Goal: Task Accomplishment & Management: Manage account settings

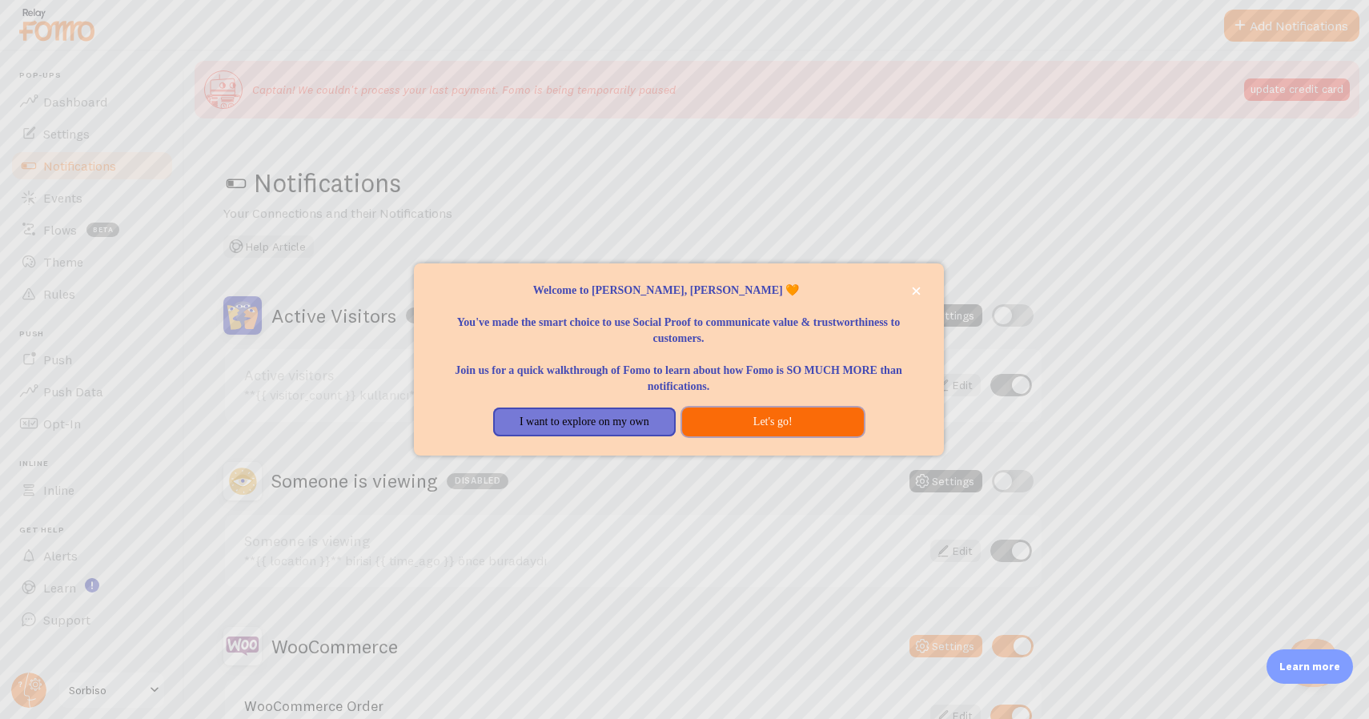
click at [772, 421] on button "Let's go!" at bounding box center [773, 421] width 182 height 29
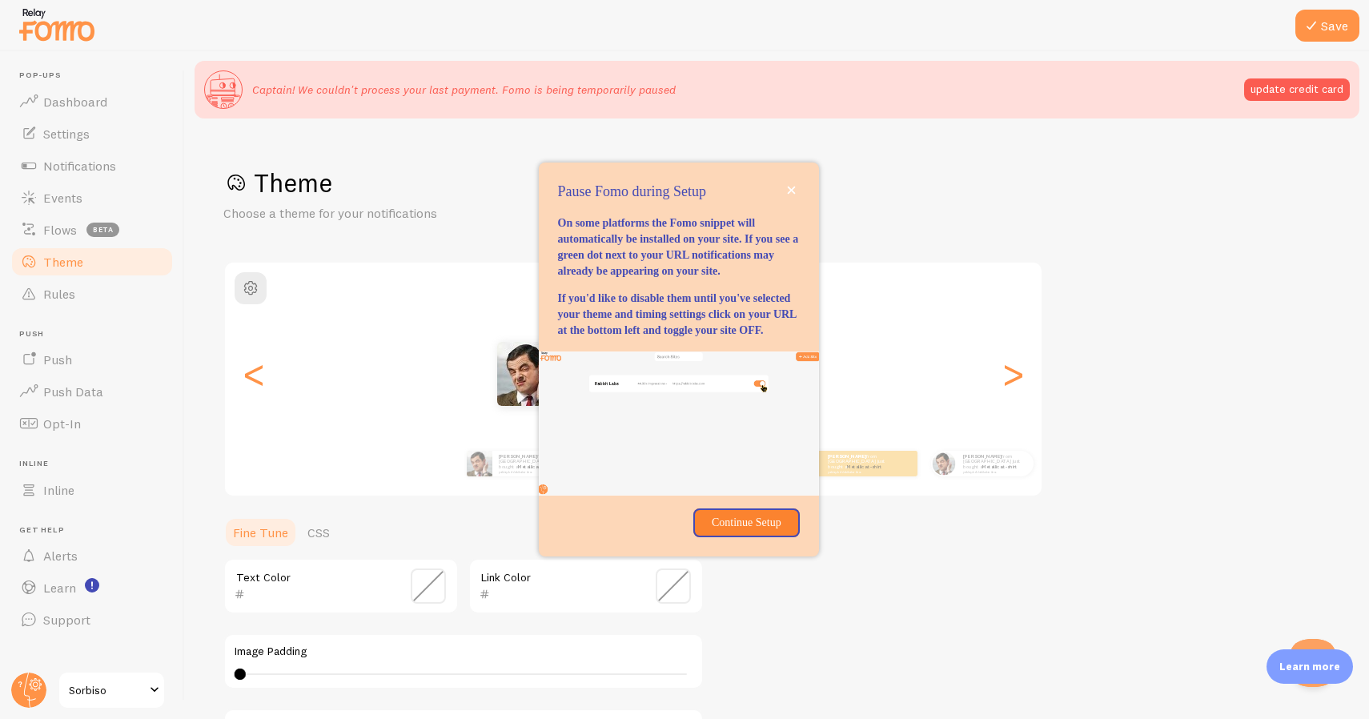
click at [805, 182] on div "Pause Fomo during Setup" at bounding box center [679, 192] width 280 height 21
click at [793, 182] on button "close," at bounding box center [791, 190] width 17 height 17
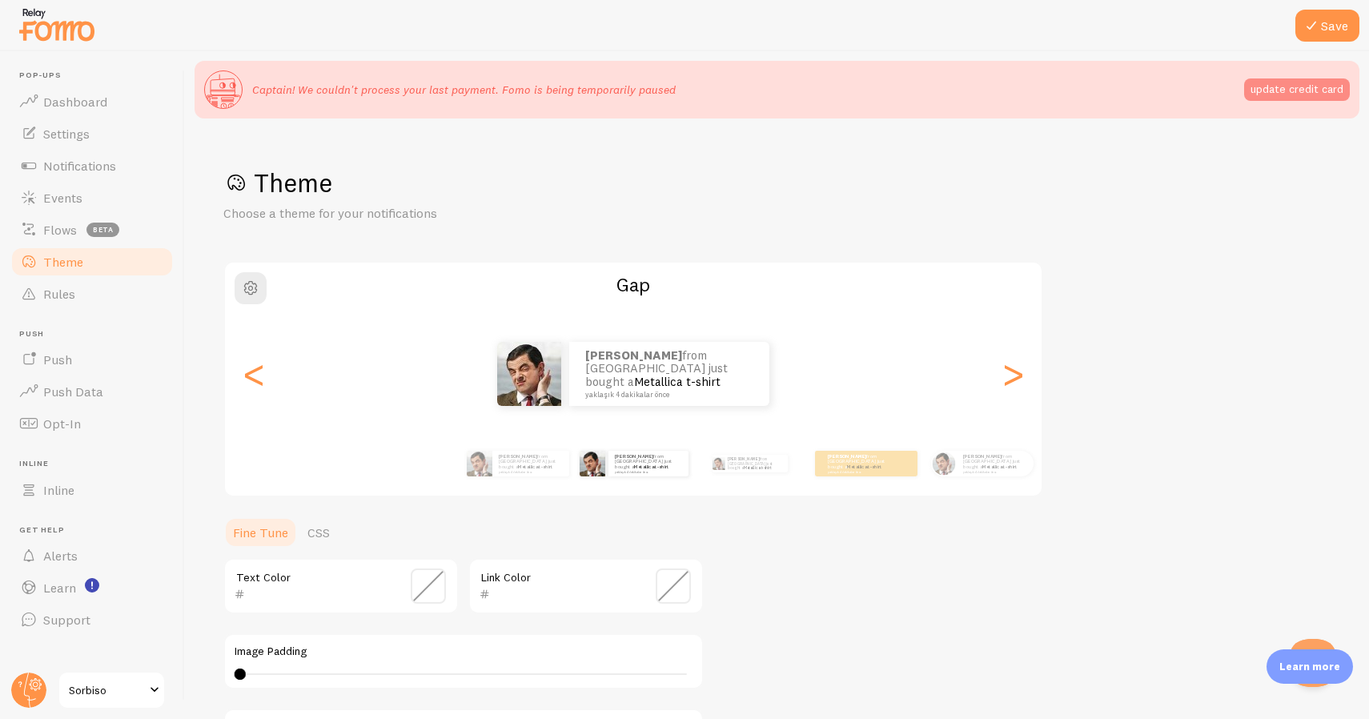
click at [1282, 88] on button "update credit card" at bounding box center [1297, 89] width 106 height 22
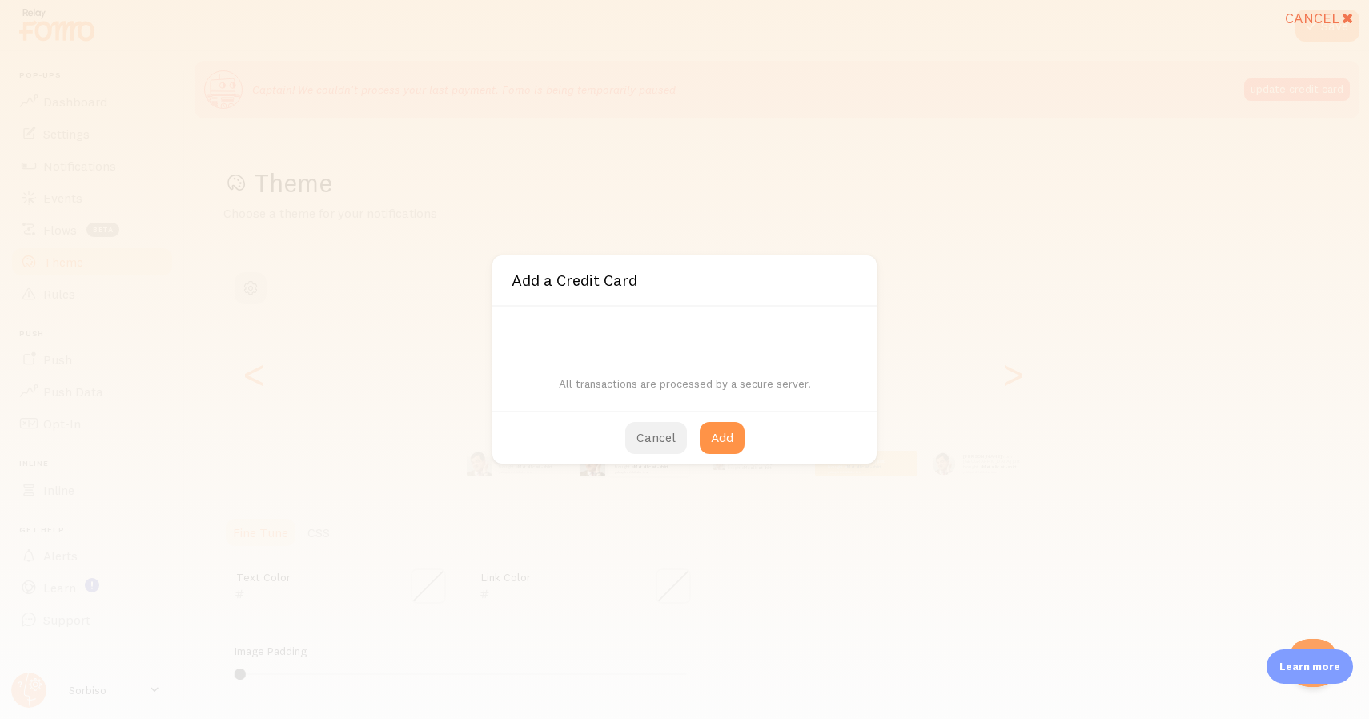
click at [644, 434] on button "Cancel" at bounding box center [656, 438] width 62 height 32
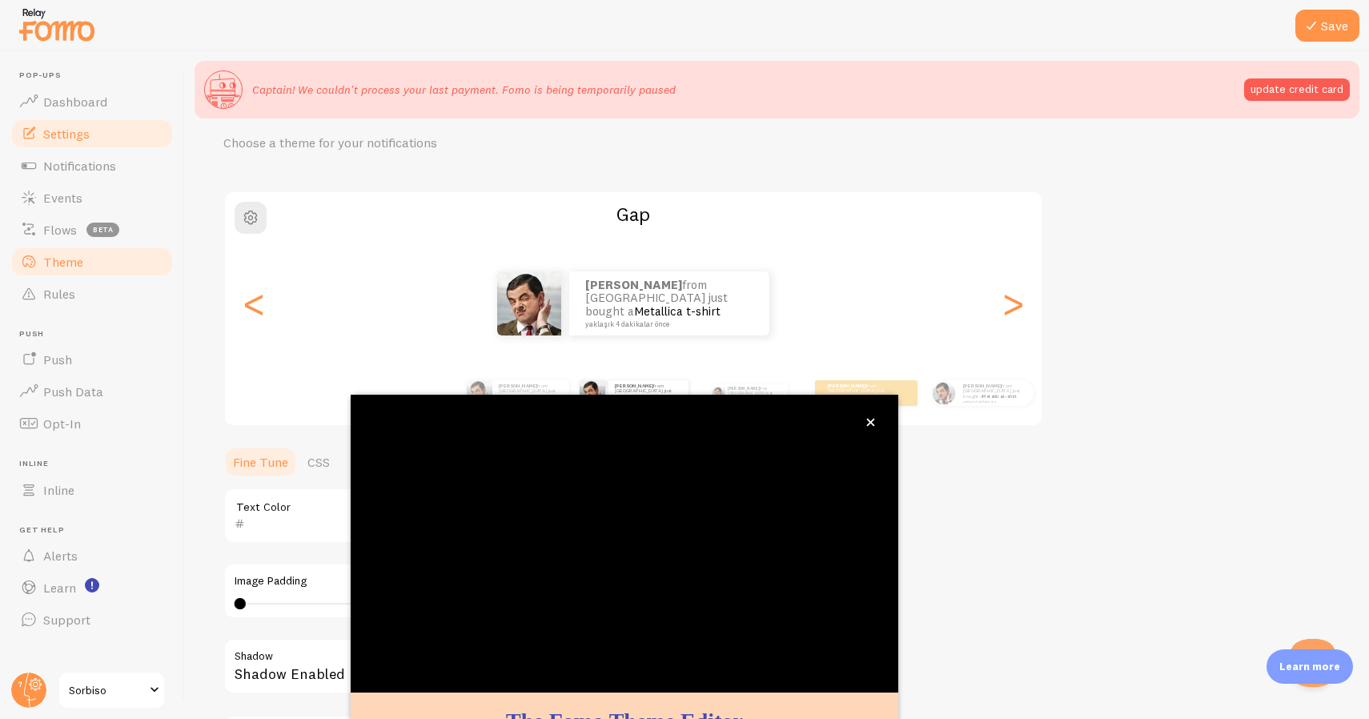
click at [83, 128] on span "Settings" at bounding box center [66, 134] width 46 height 16
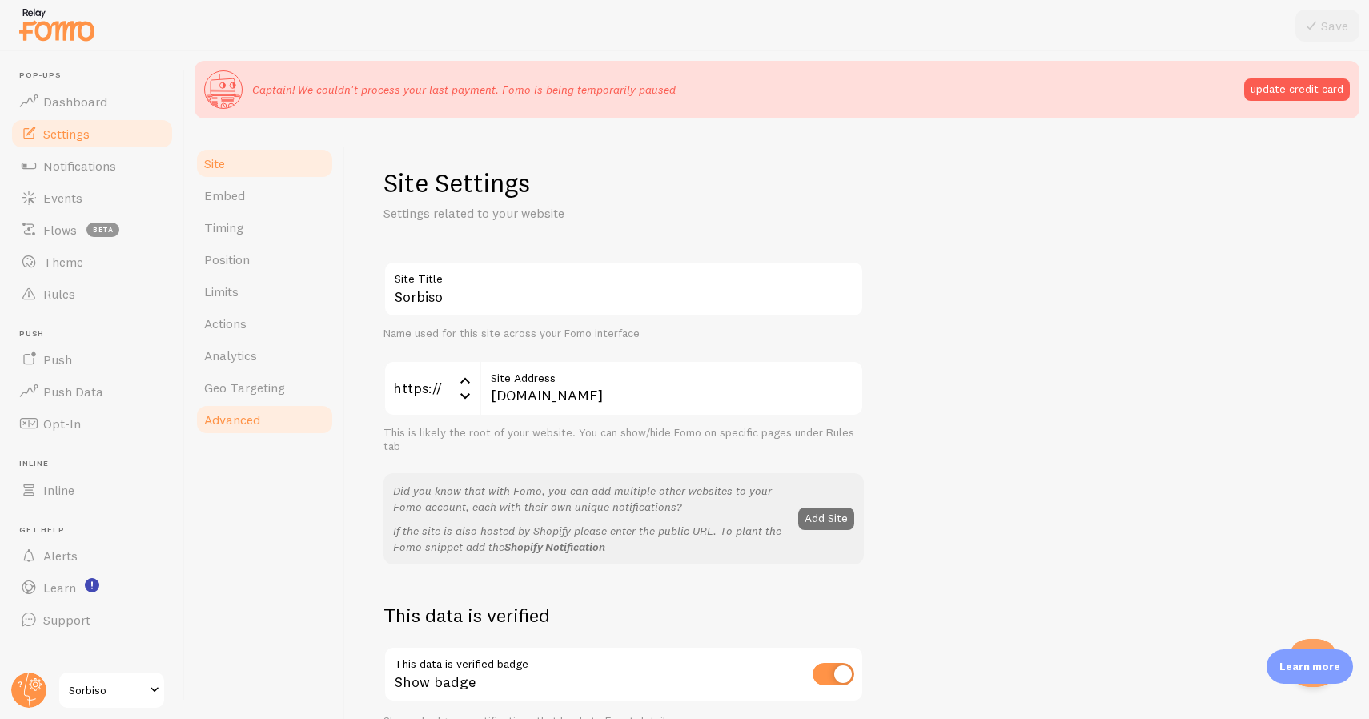
click at [251, 411] on span "Advanced" at bounding box center [232, 419] width 56 height 16
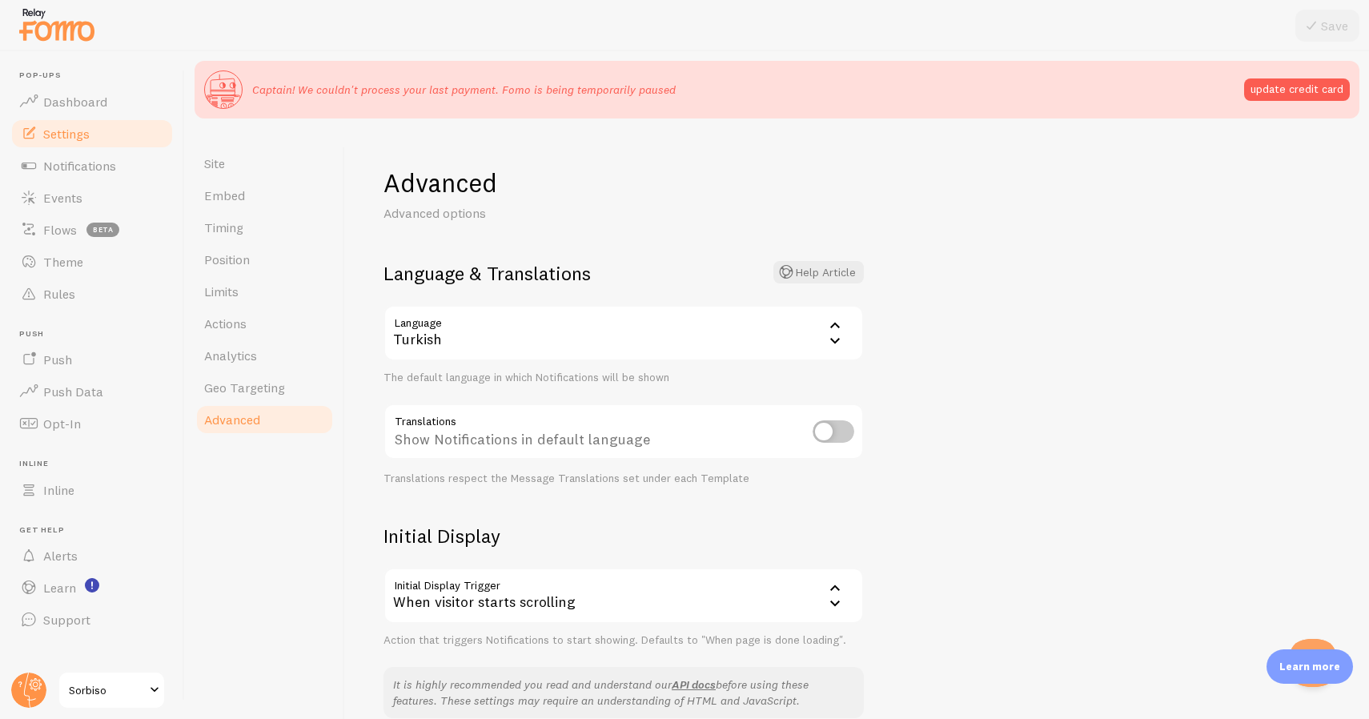
scroll to position [210, 0]
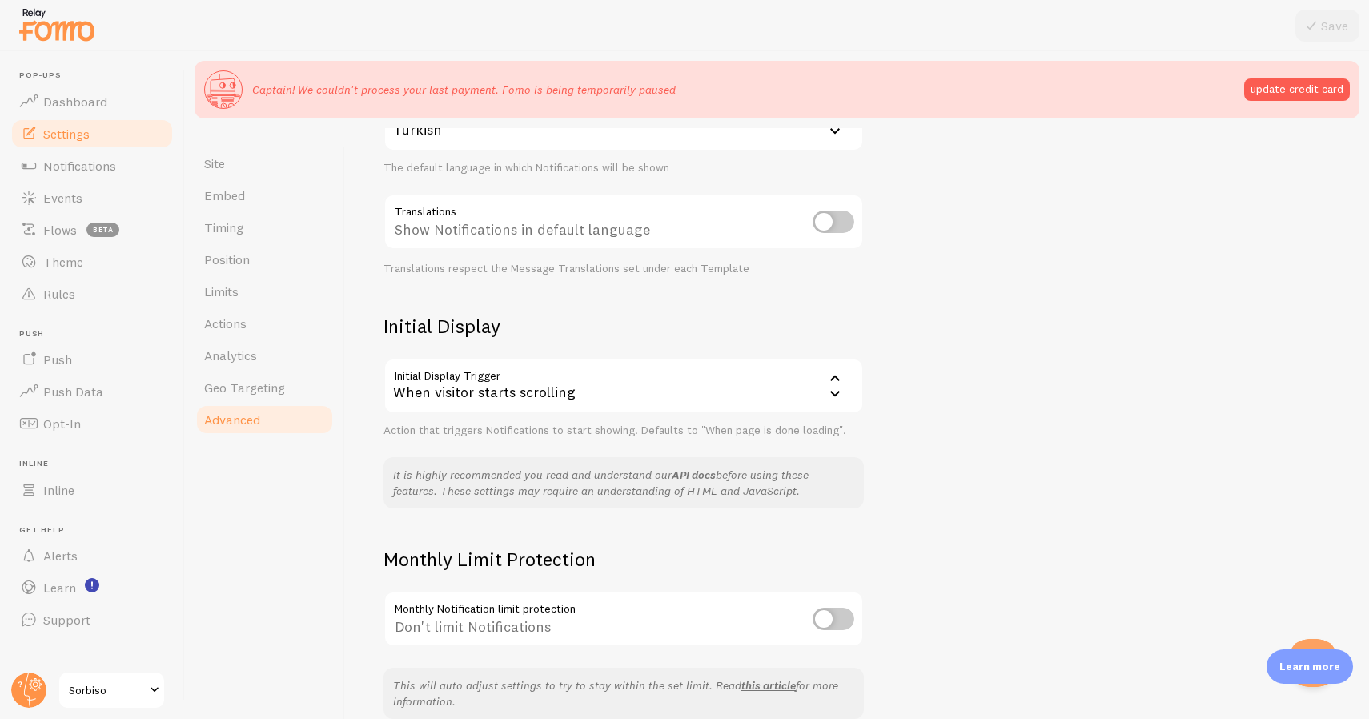
click at [1292, 661] on p "Learn more" at bounding box center [1309, 666] width 61 height 15
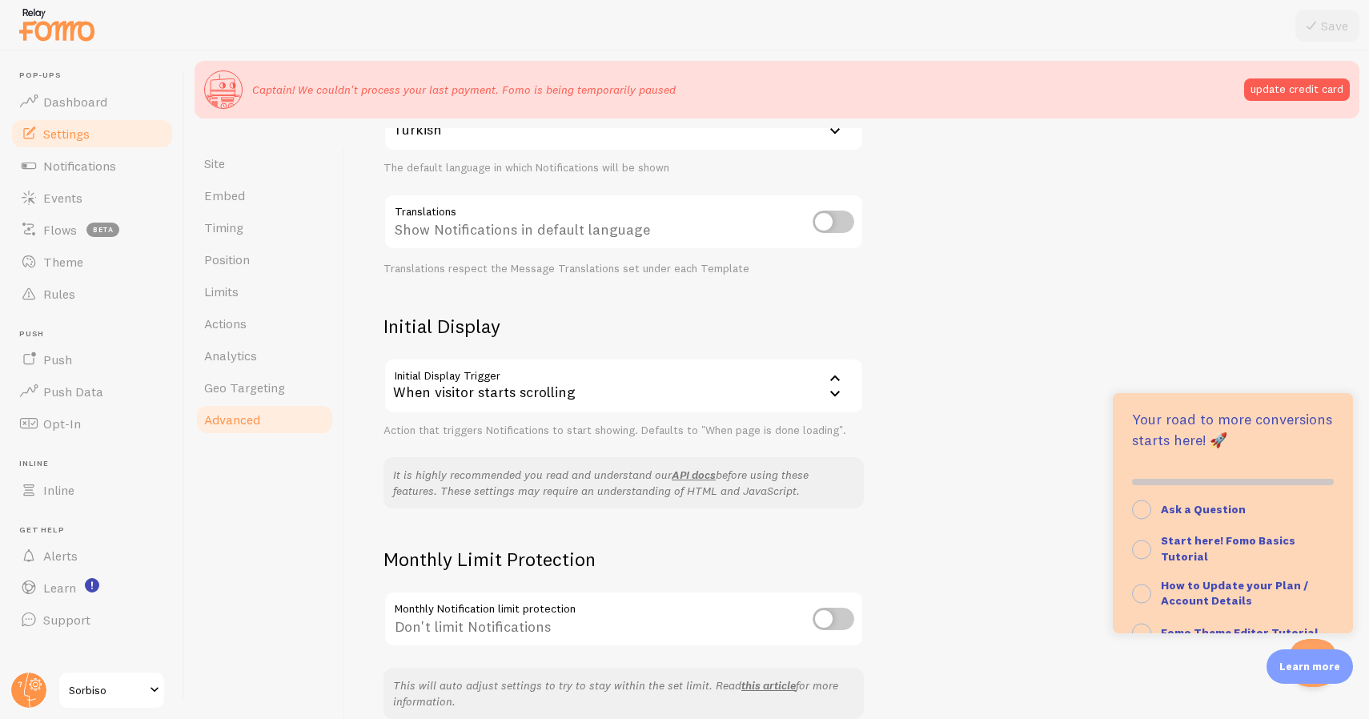
click at [1289, 677] on div "Learn more" at bounding box center [1309, 666] width 86 height 34
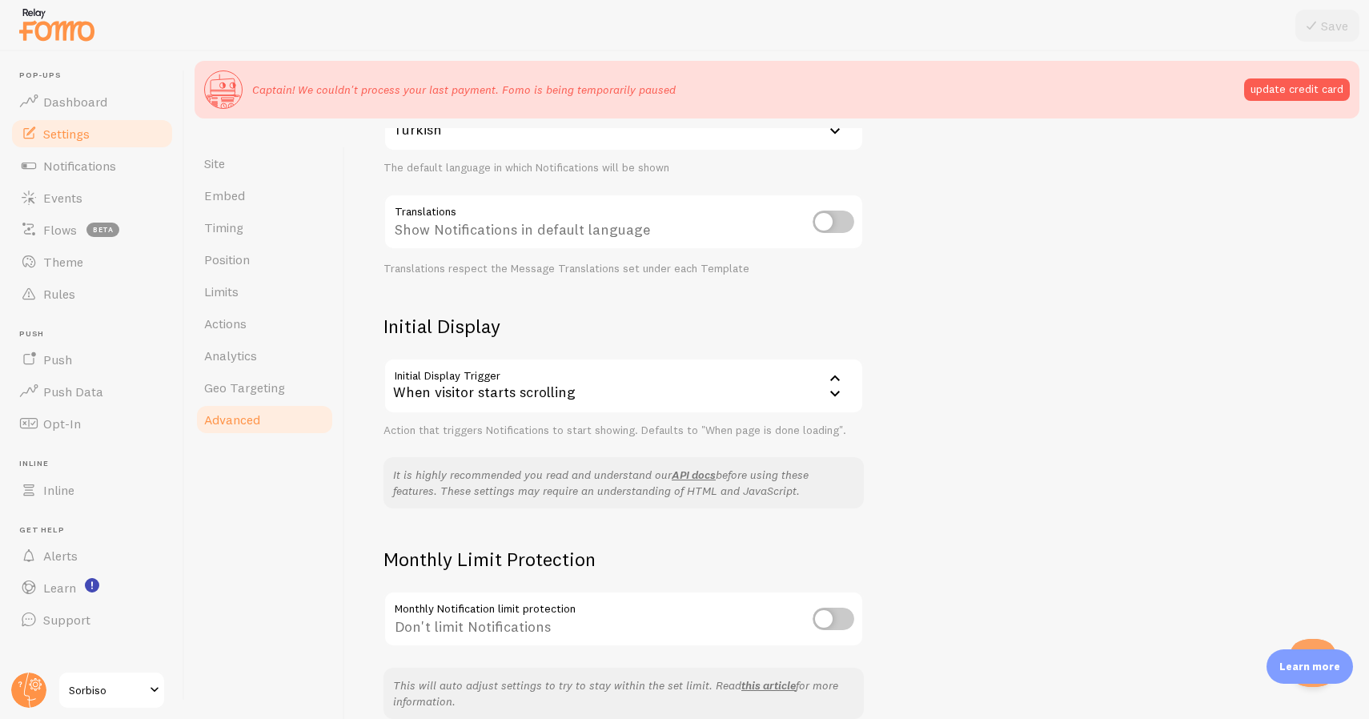
click at [99, 672] on link "Sorbiso" at bounding box center [112, 690] width 108 height 38
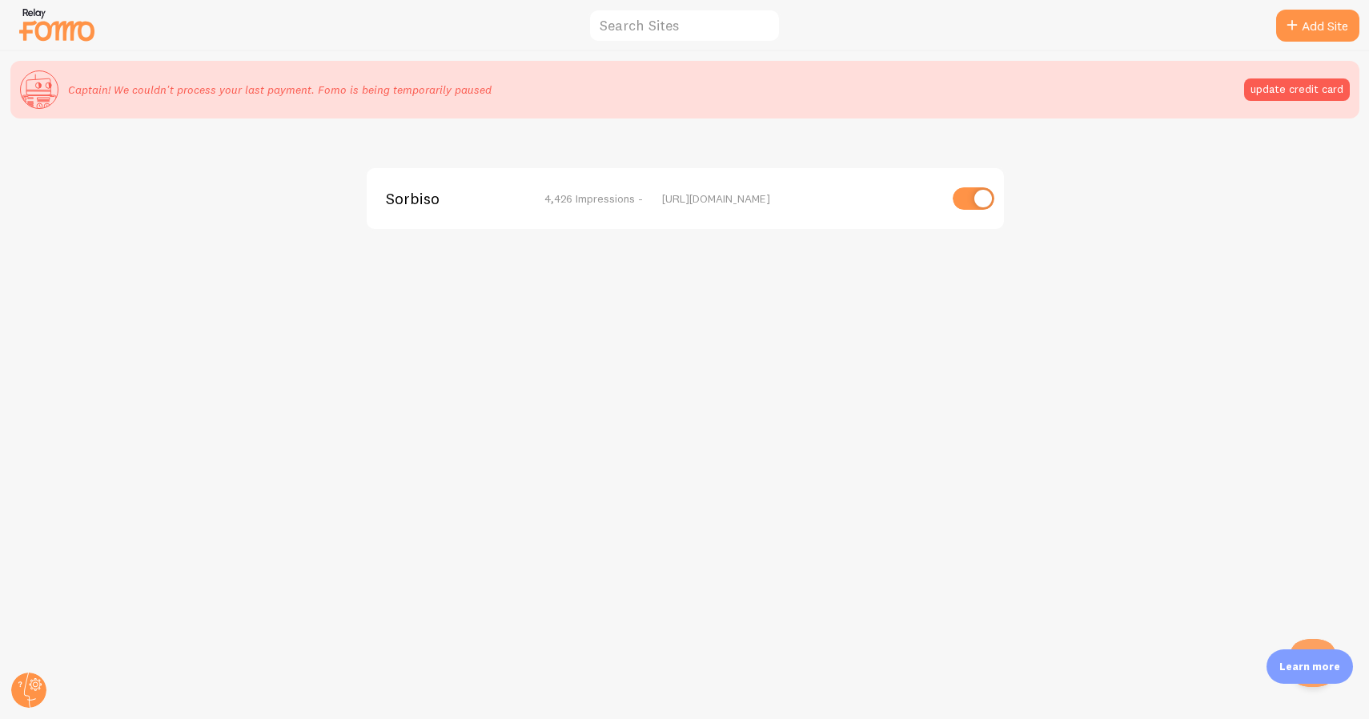
click at [447, 192] on span "Sorbiso" at bounding box center [450, 198] width 129 height 14
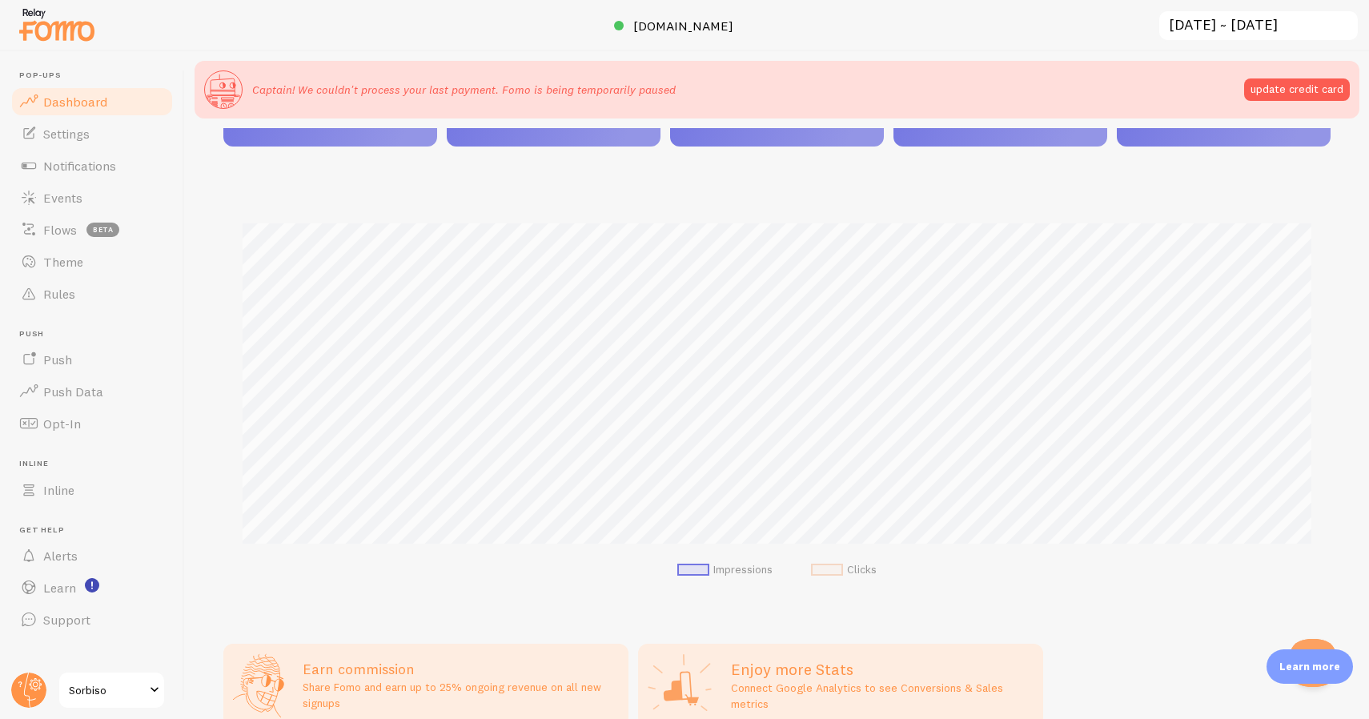
scroll to position [404, 0]
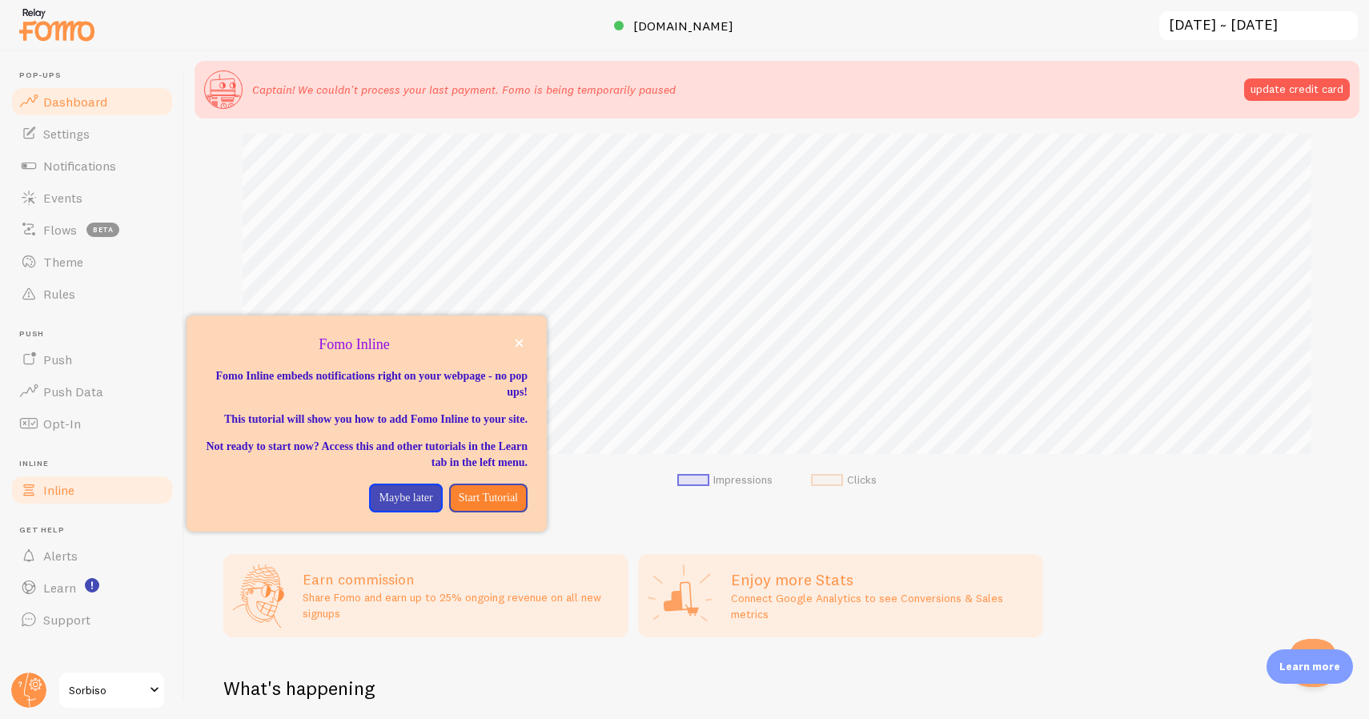
click at [66, 482] on span "Inline" at bounding box center [58, 490] width 31 height 16
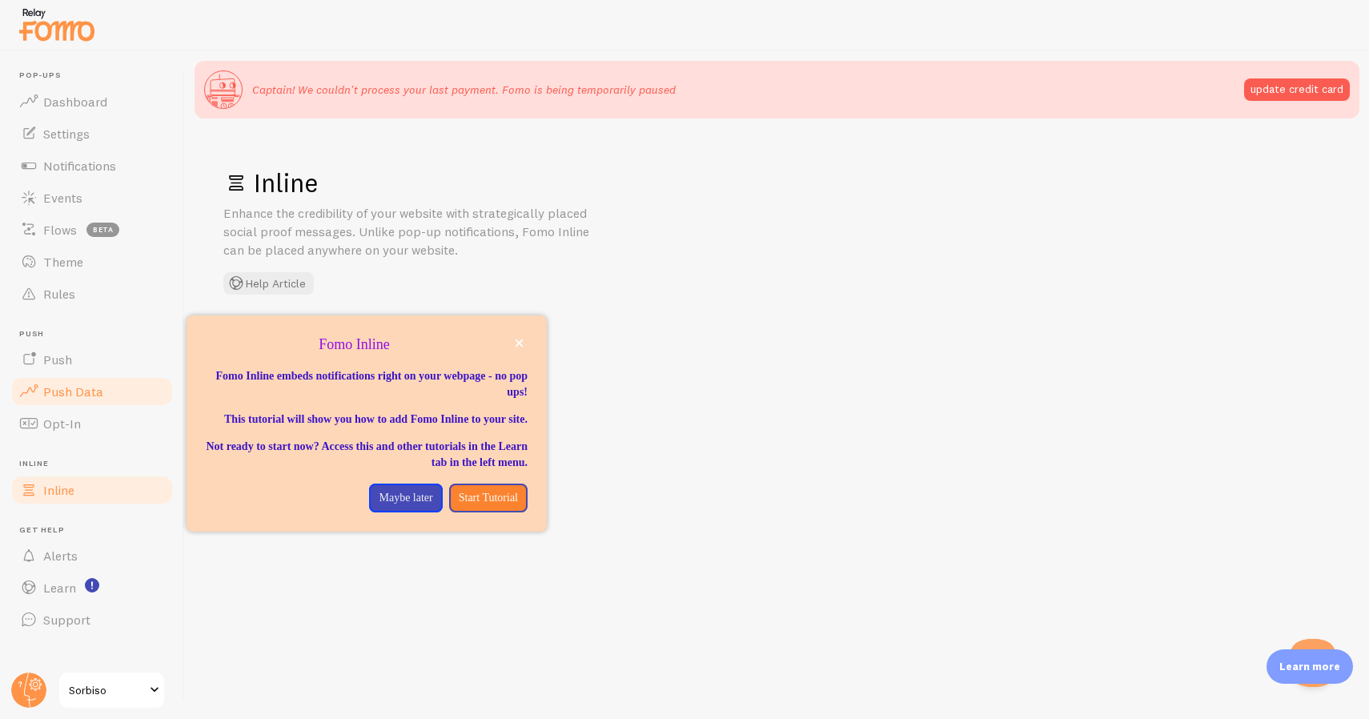
click at [102, 380] on link "Push Data" at bounding box center [92, 391] width 165 height 32
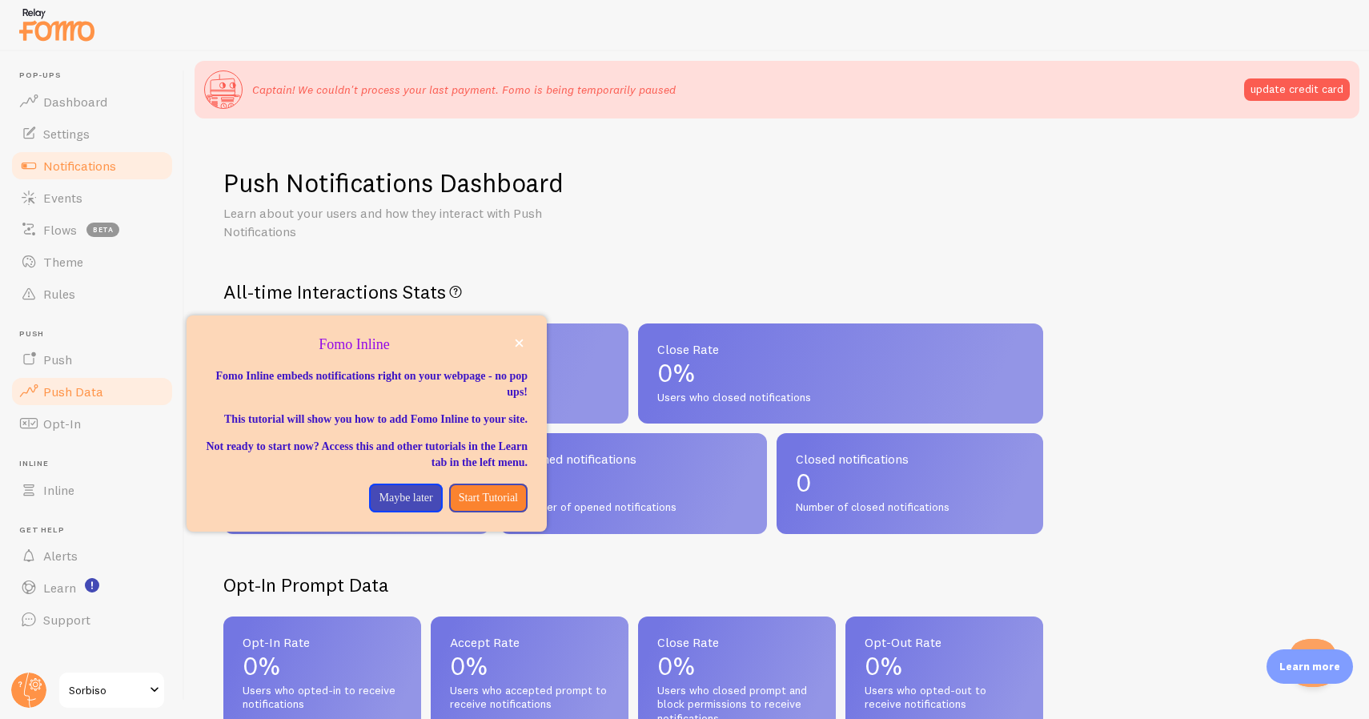
click at [106, 179] on link "Notifications" at bounding box center [92, 166] width 165 height 32
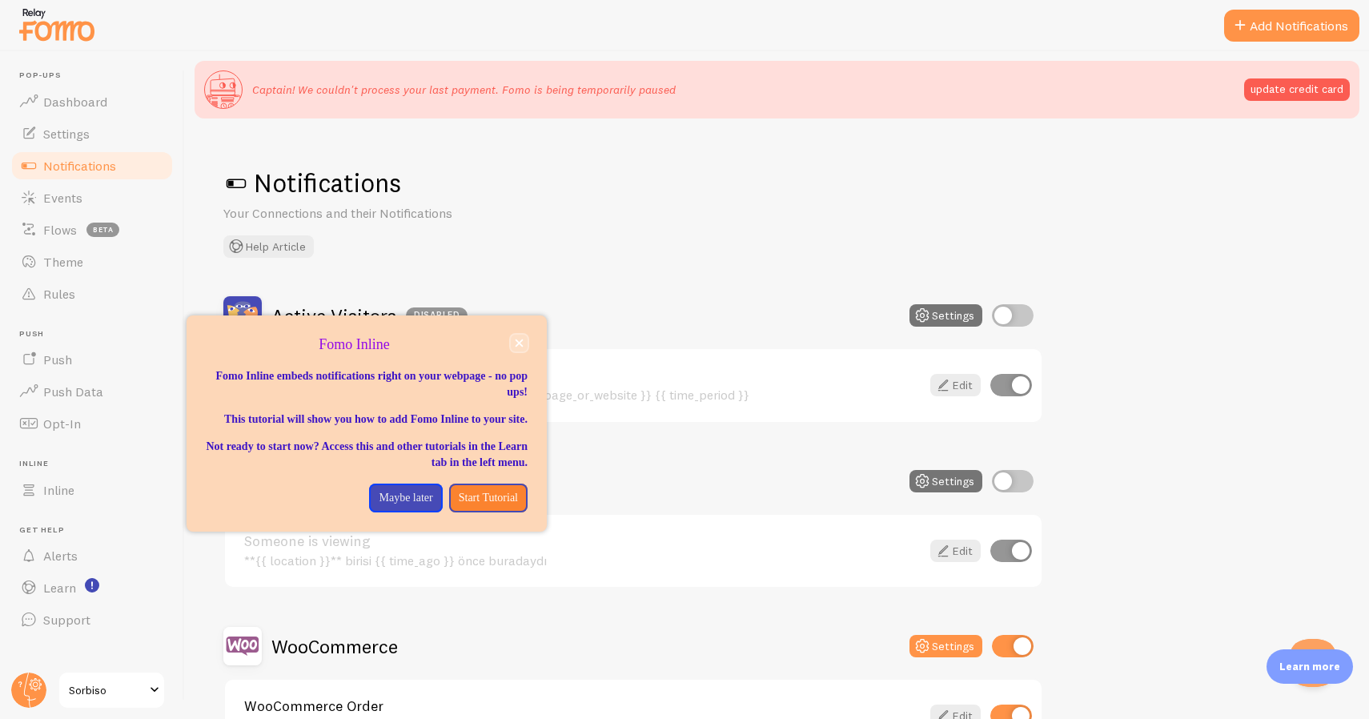
click at [518, 337] on button "close," at bounding box center [519, 343] width 17 height 17
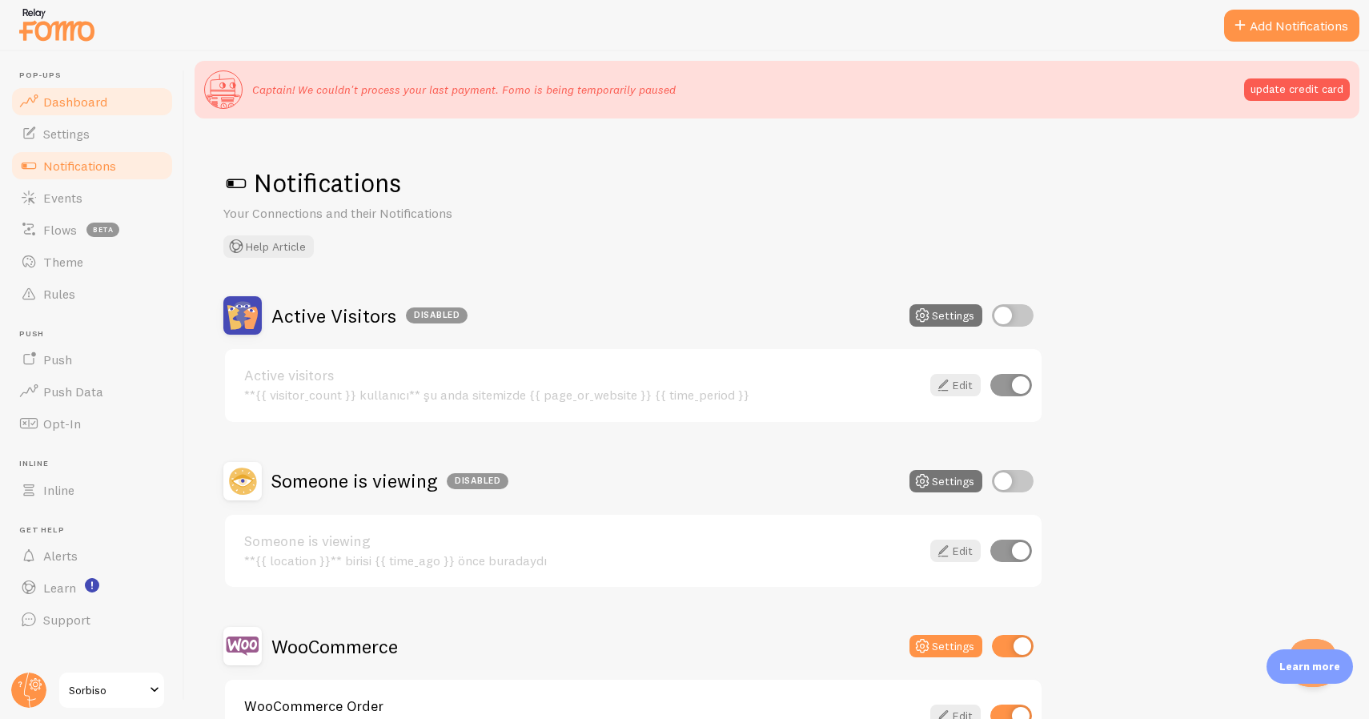
click at [78, 94] on span "Dashboard" at bounding box center [75, 102] width 64 height 16
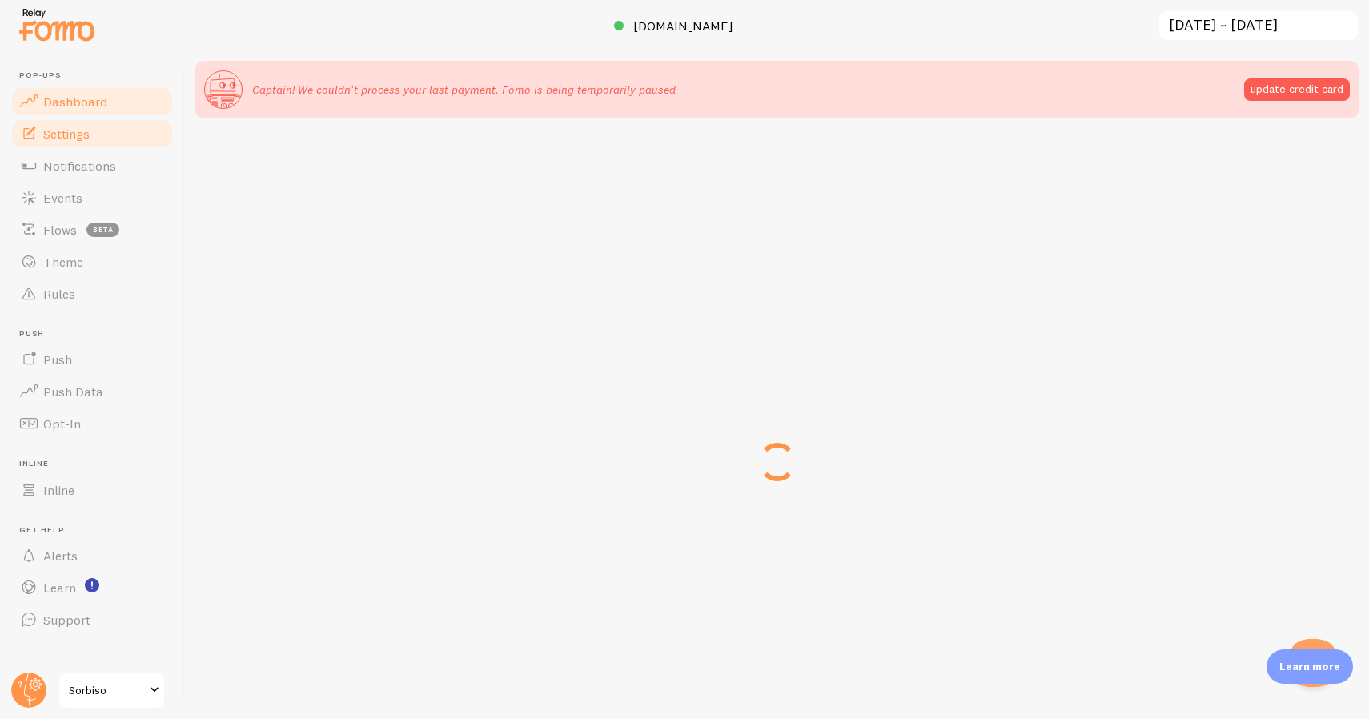
click at [78, 129] on span "Settings" at bounding box center [66, 134] width 46 height 16
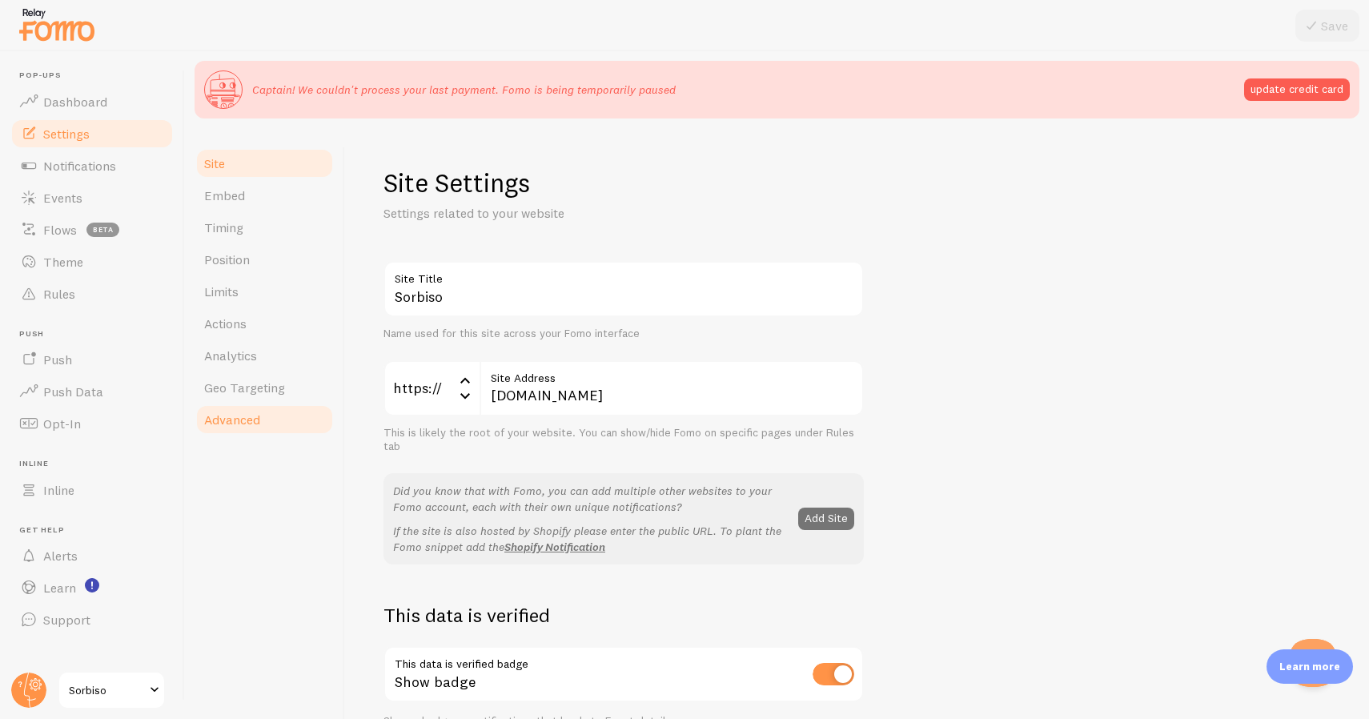
click at [271, 412] on link "Advanced" at bounding box center [265, 419] width 140 height 32
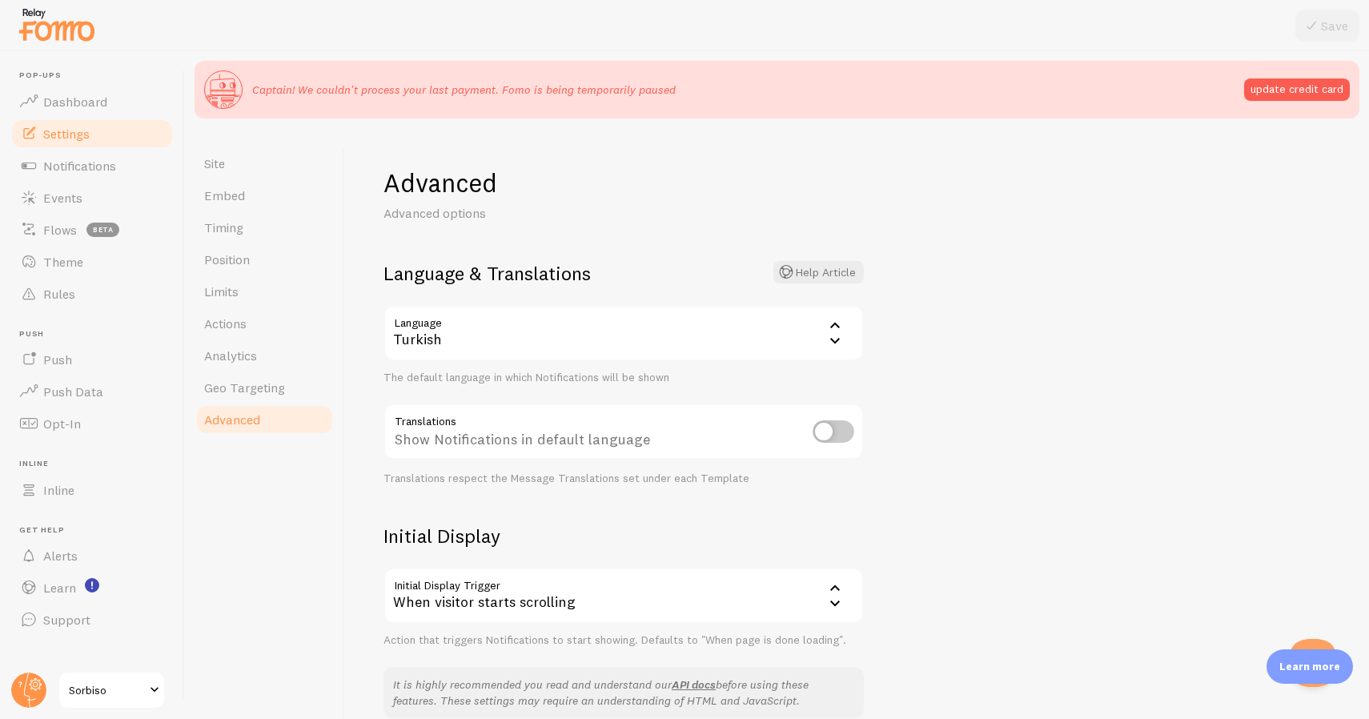
scroll to position [210, 0]
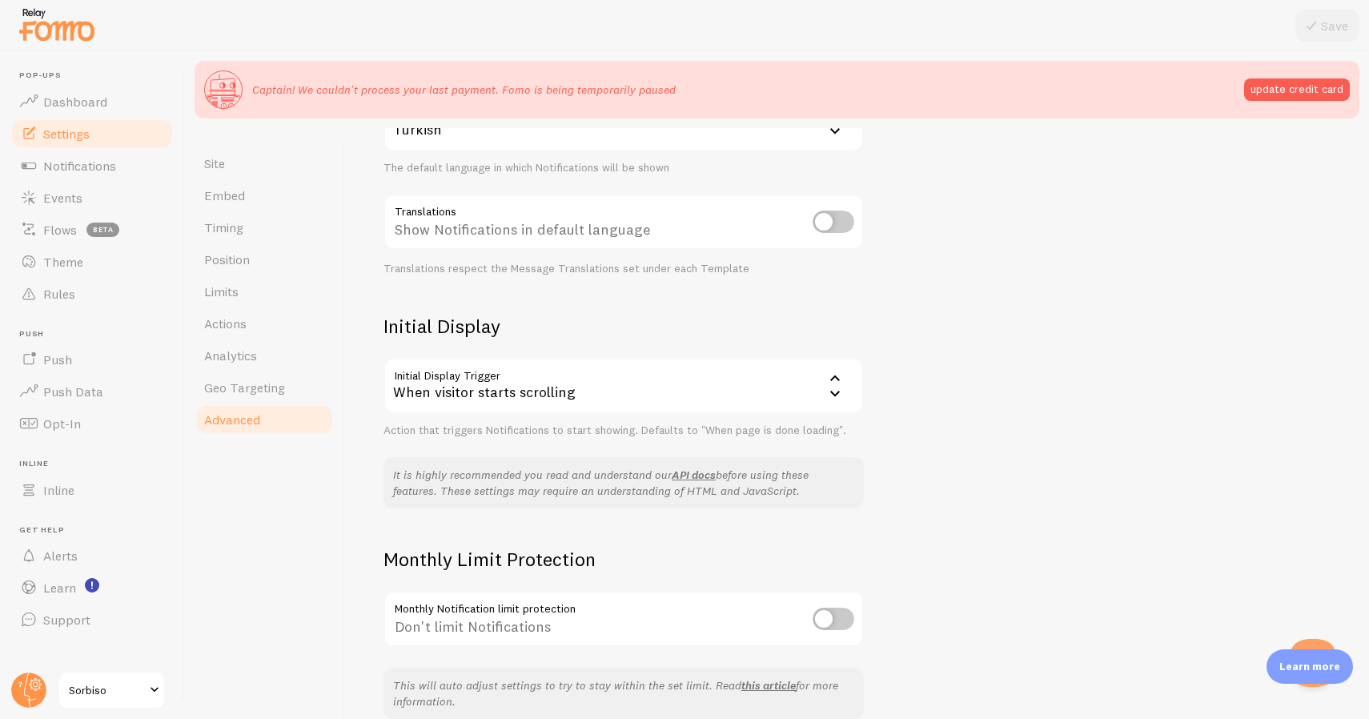
click at [1295, 654] on div "Learn more" at bounding box center [1309, 666] width 86 height 34
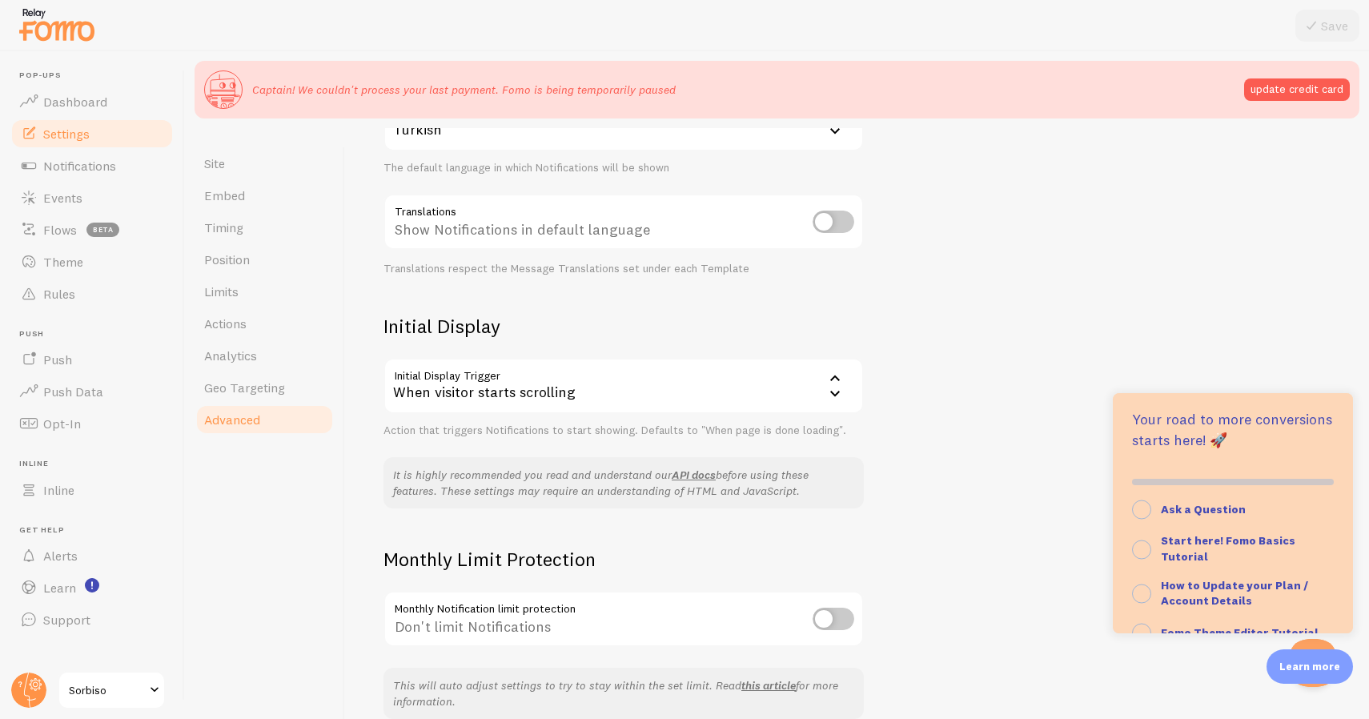
click at [1294, 654] on div "Learn more" at bounding box center [1309, 666] width 86 height 34
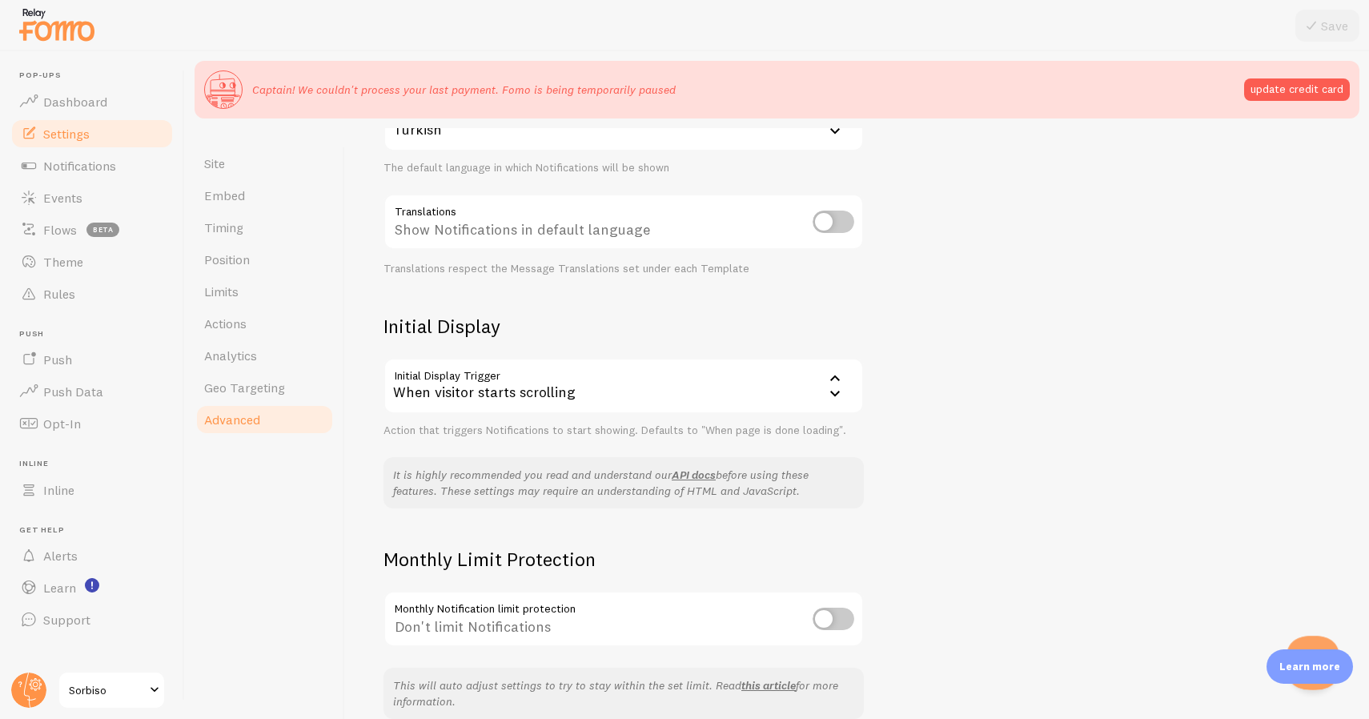
click at [1313, 641] on button "Open Beacon popover" at bounding box center [1310, 660] width 48 height 48
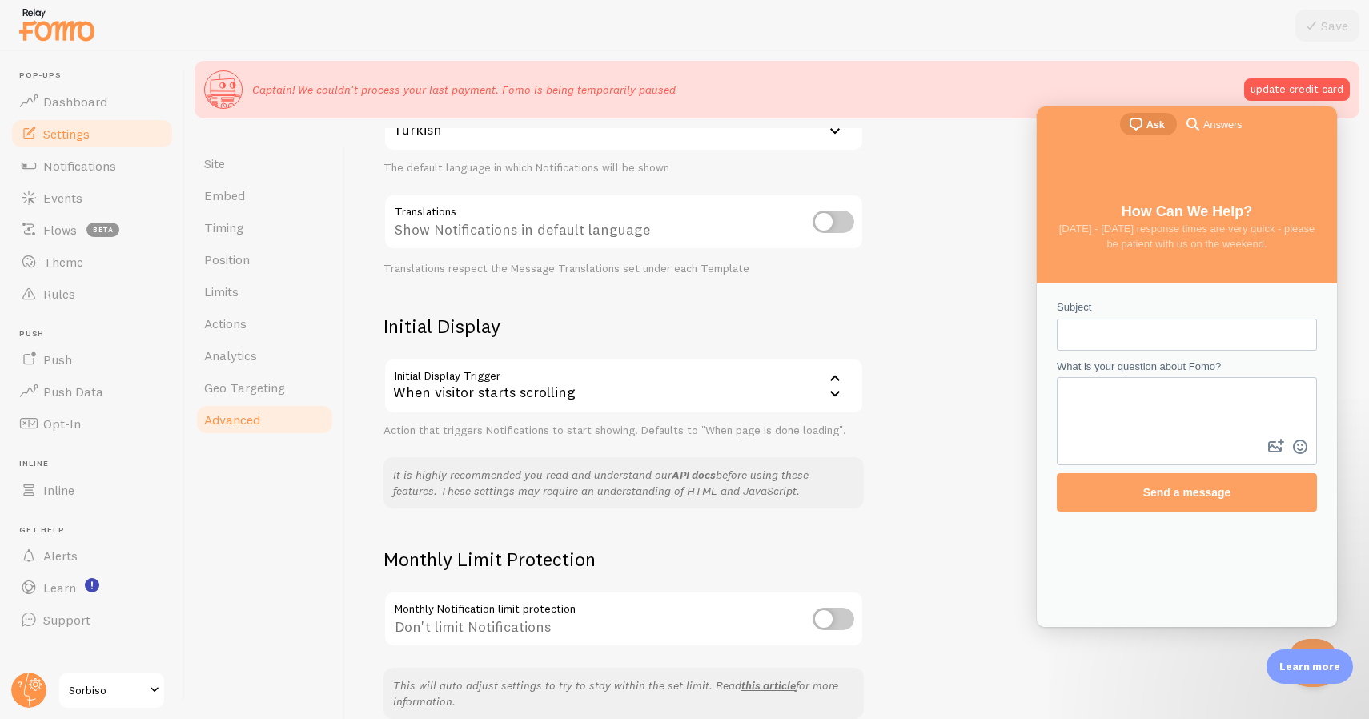
scroll to position [0, 0]
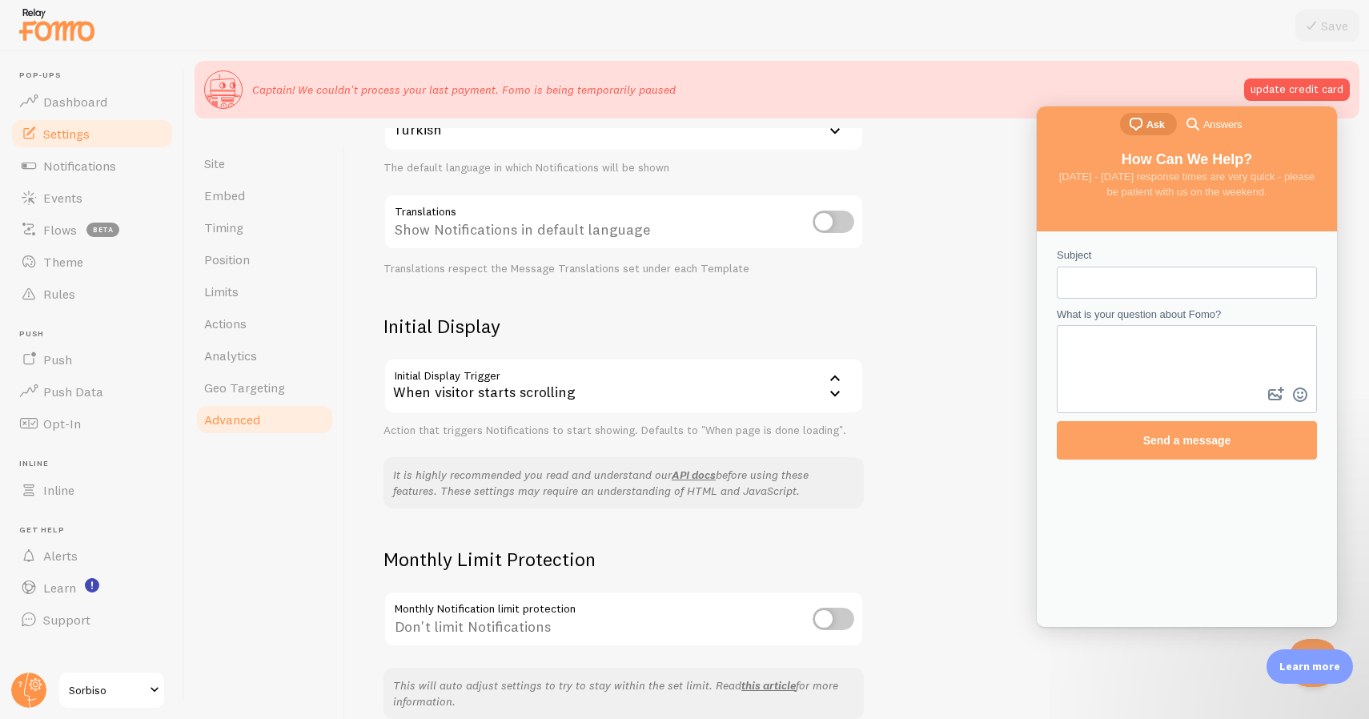
click at [961, 342] on div "Advanced Advanced options Language & Translations Help Article Language tr Turk…" at bounding box center [857, 462] width 1024 height 668
click at [1298, 42] on div at bounding box center [684, 25] width 1369 height 51
click at [36, 20] on img at bounding box center [57, 24] width 80 height 41
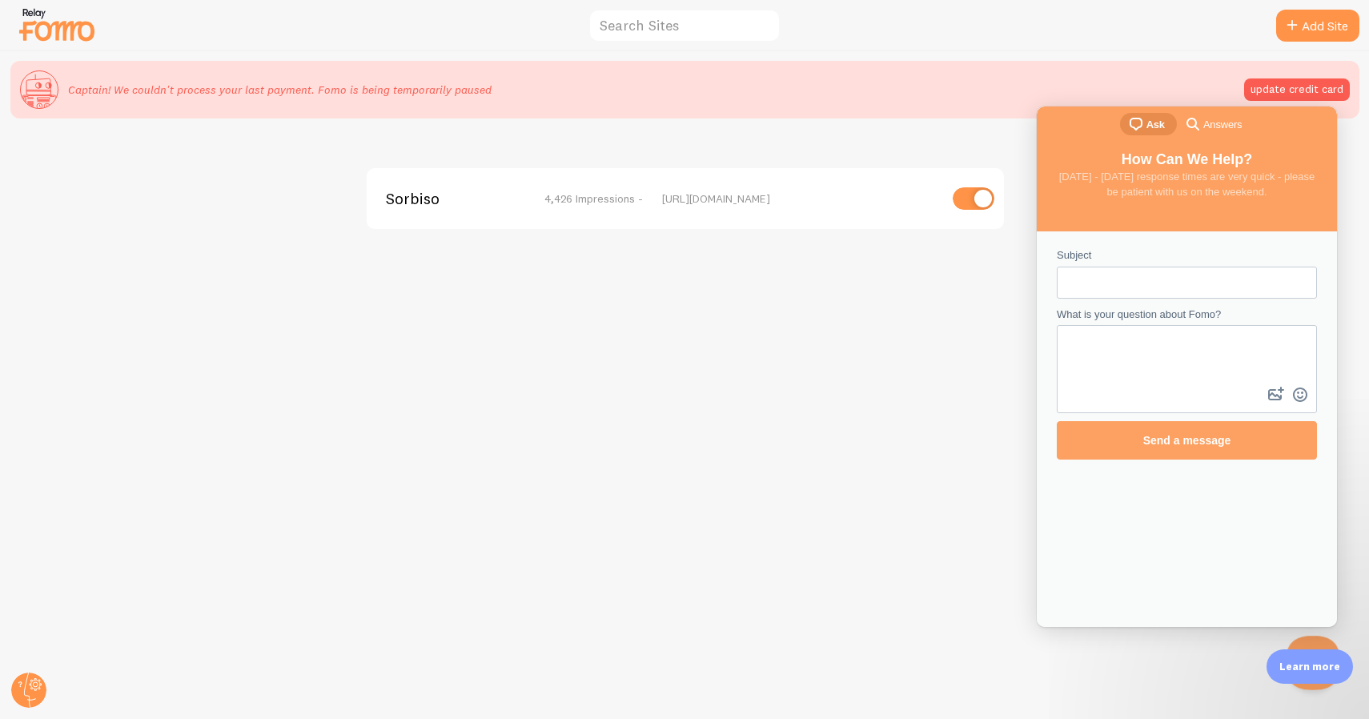
click at [1310, 643] on button "Close Beacon popover" at bounding box center [1310, 660] width 48 height 48
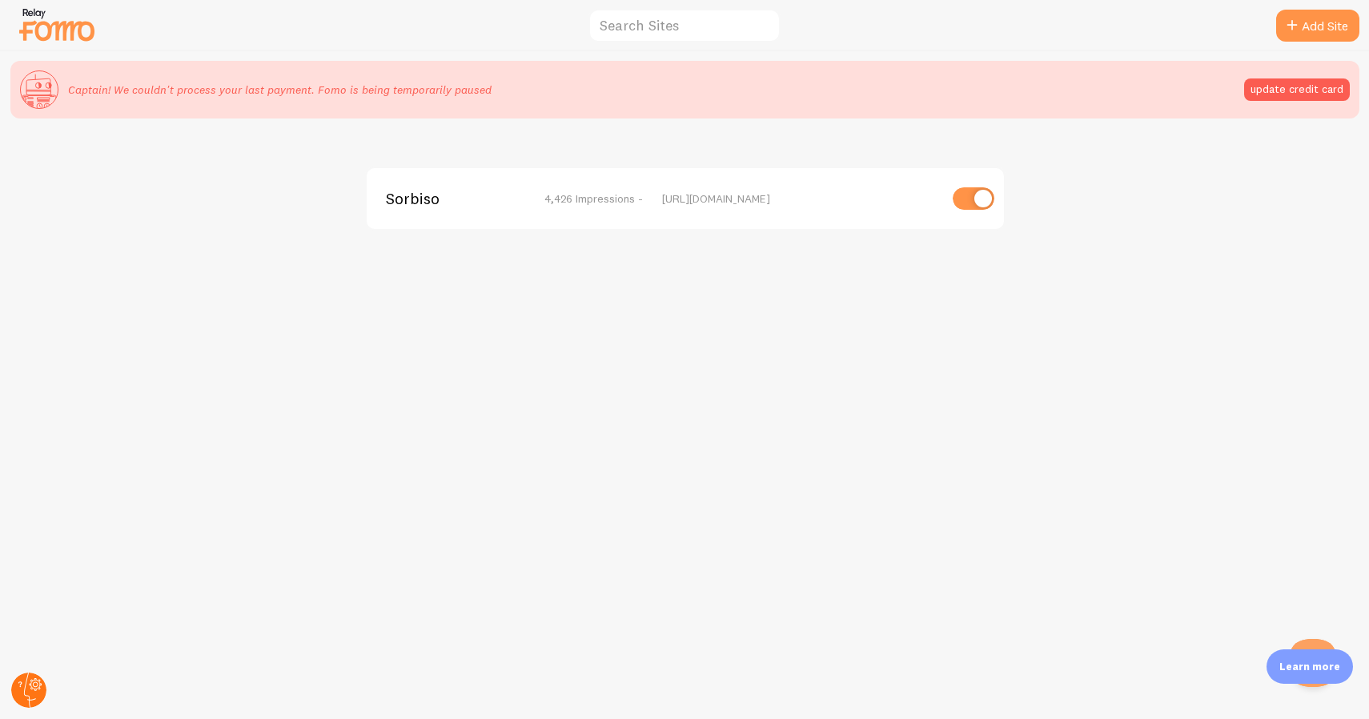
click at [26, 679] on icon at bounding box center [30, 689] width 12 height 35
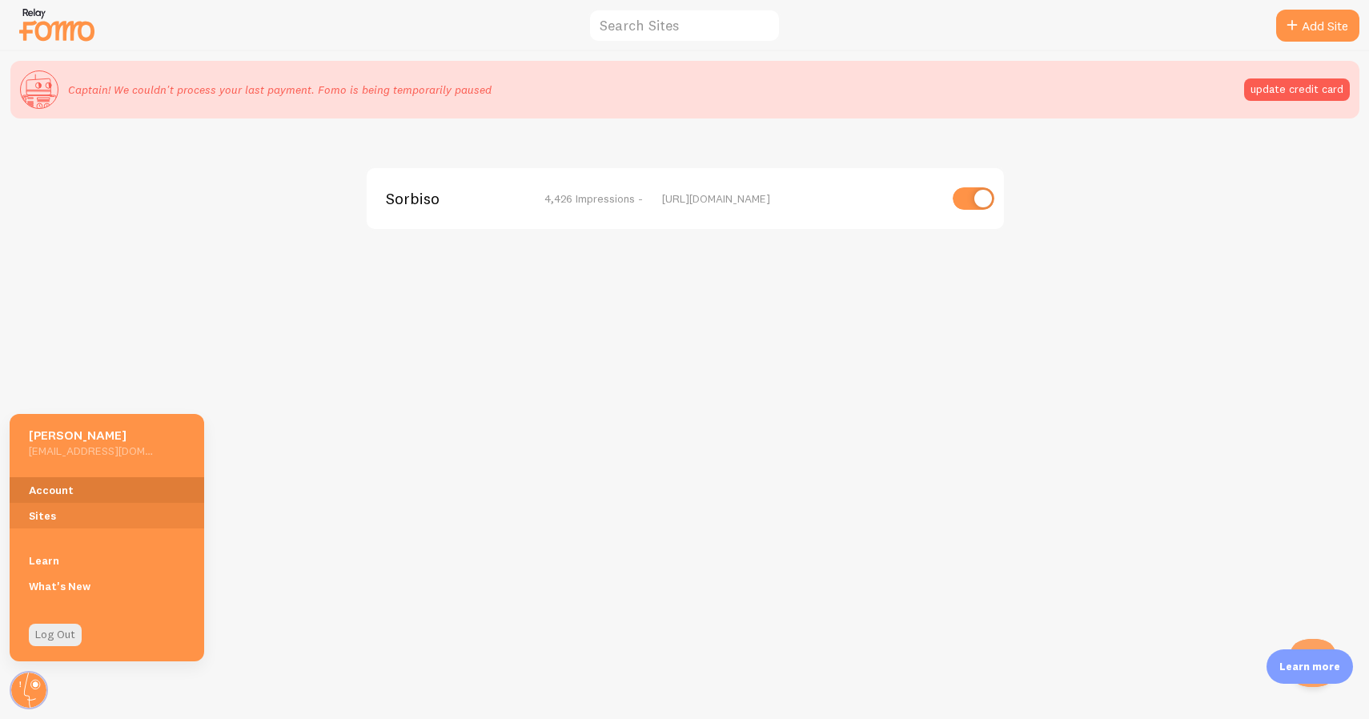
click at [94, 488] on link "Account" at bounding box center [107, 490] width 195 height 26
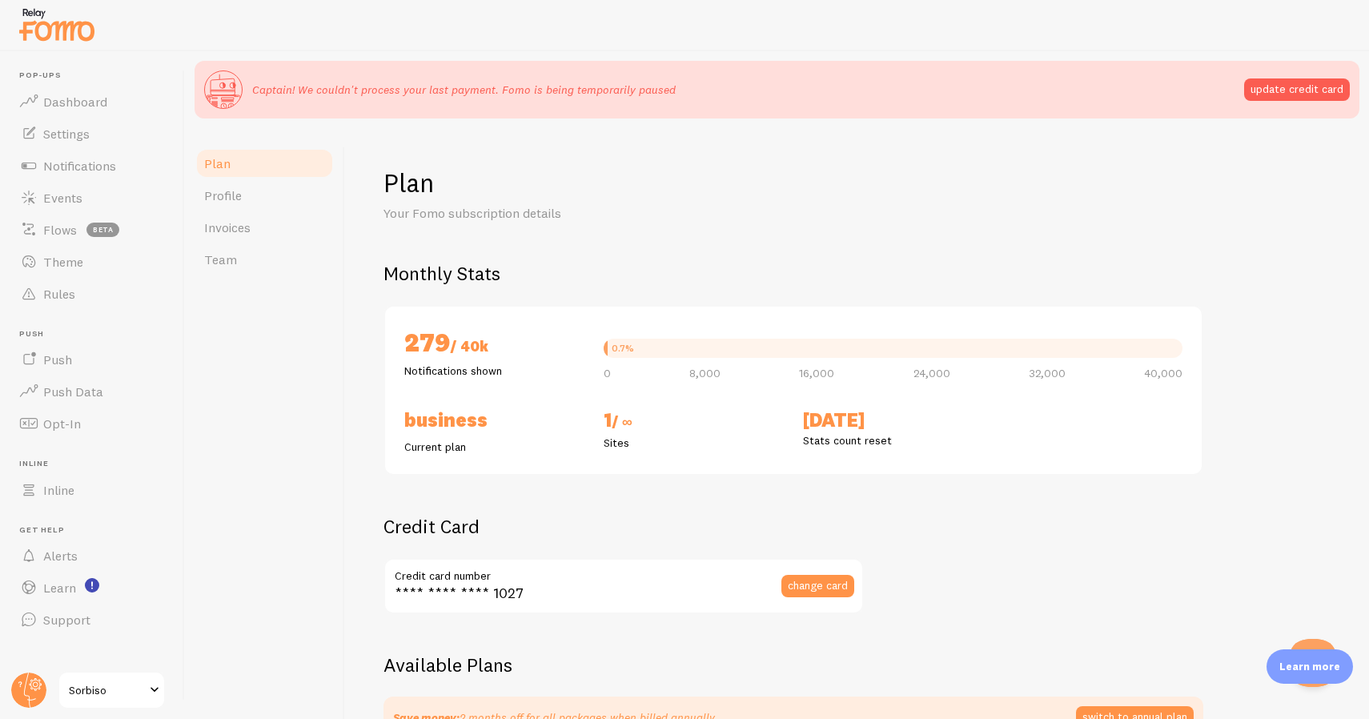
checkbox input "true"
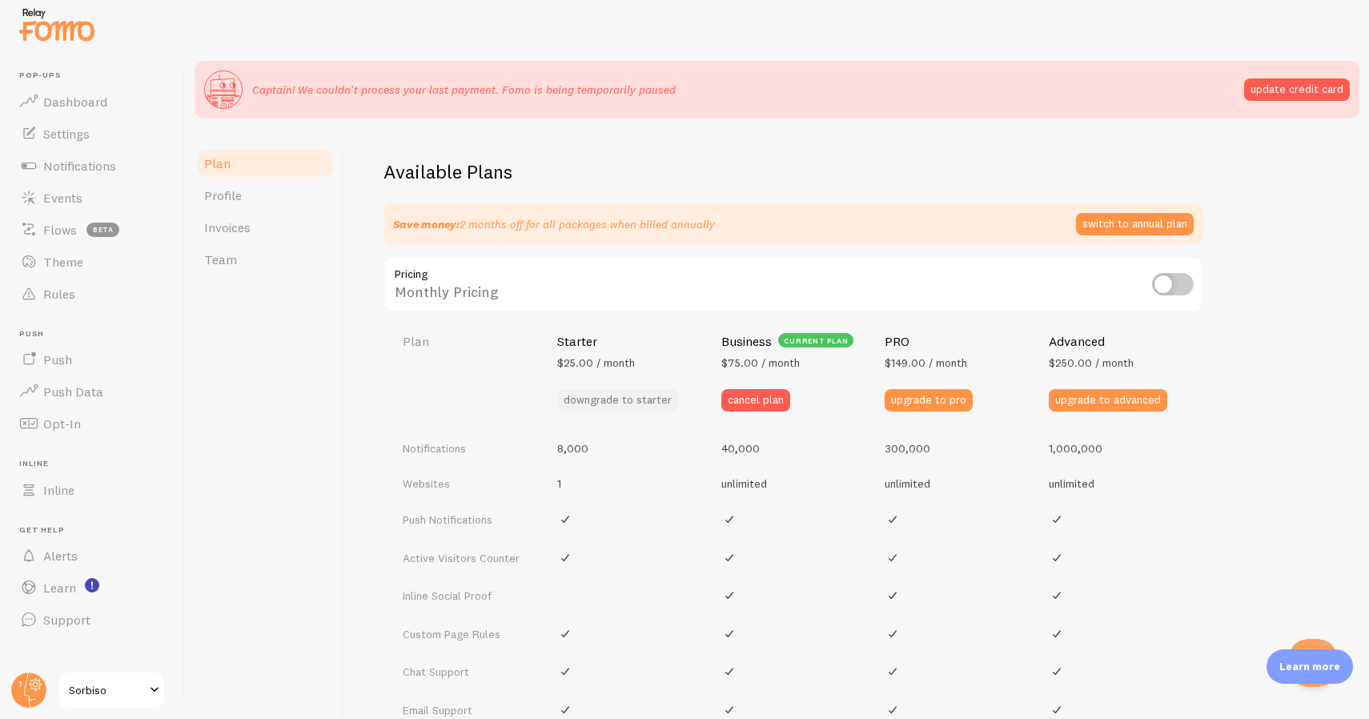
scroll to position [495, 0]
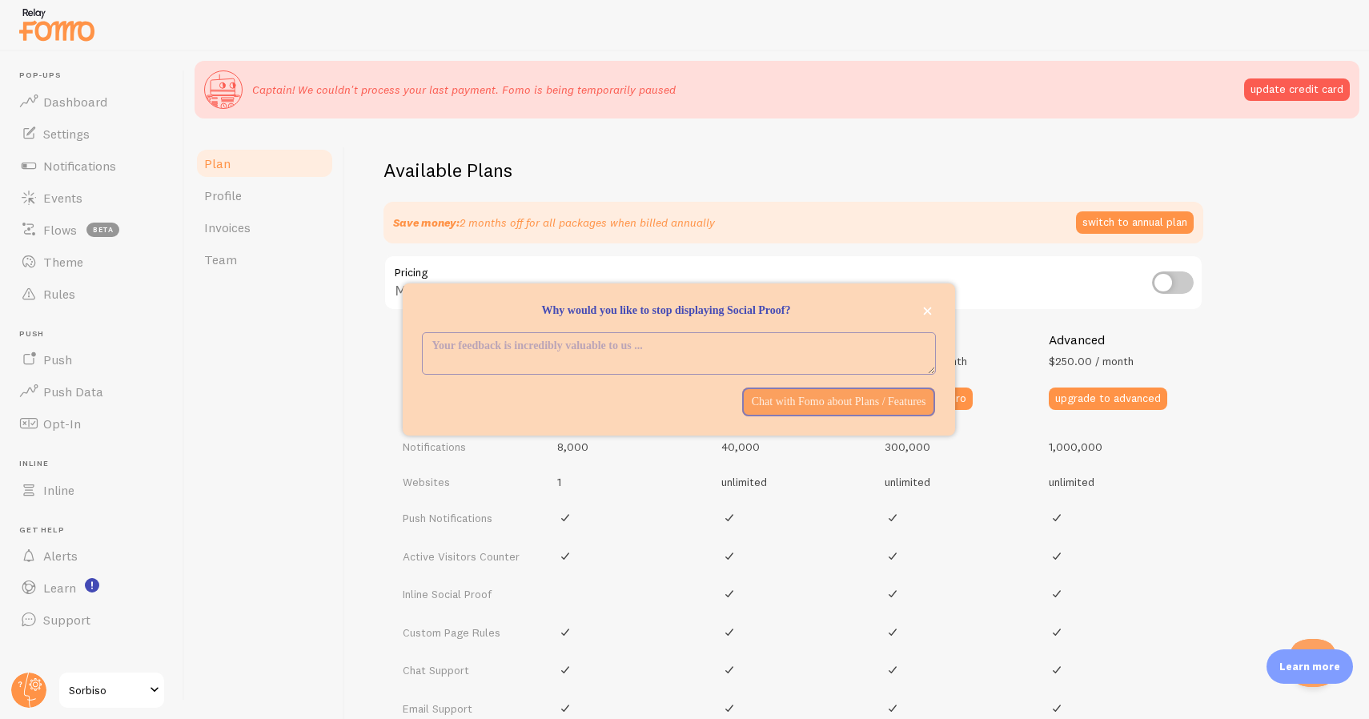
click at [1173, 287] on input "checkbox" at bounding box center [1173, 282] width 42 height 22
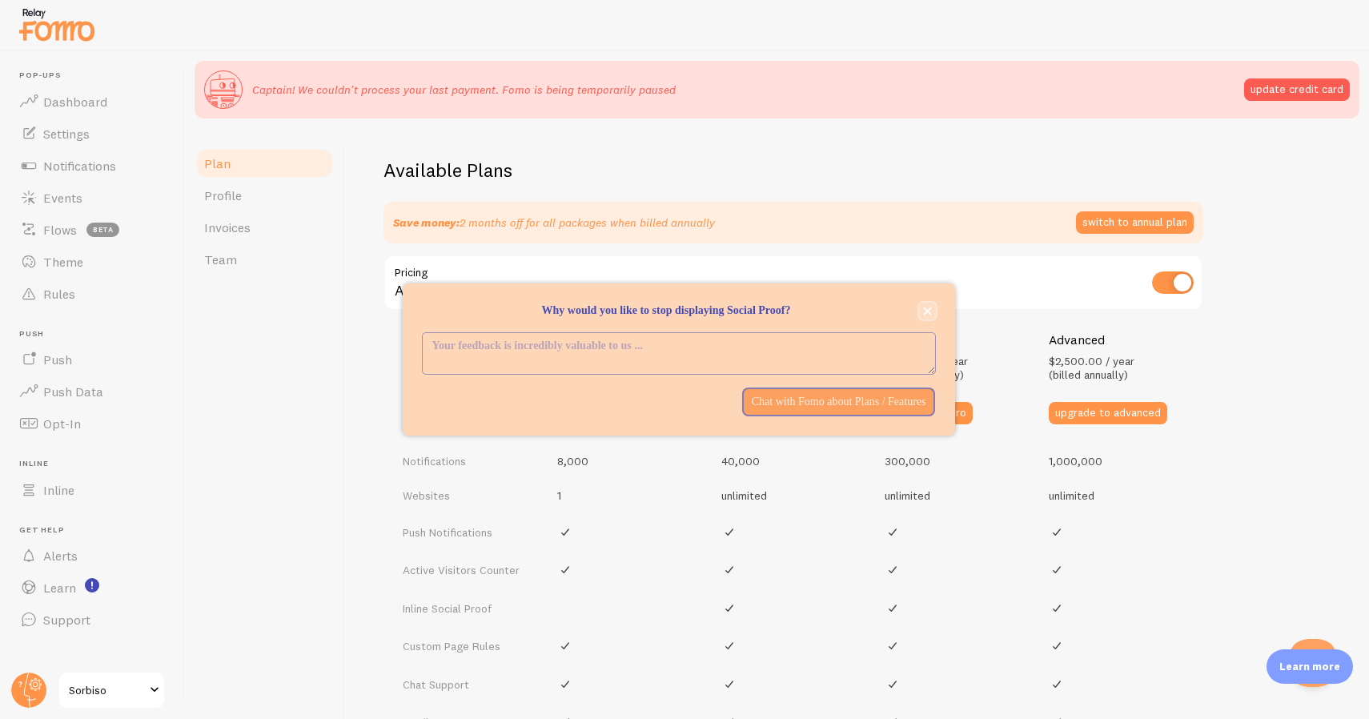
click at [931, 307] on icon "close," at bounding box center [927, 311] width 9 height 9
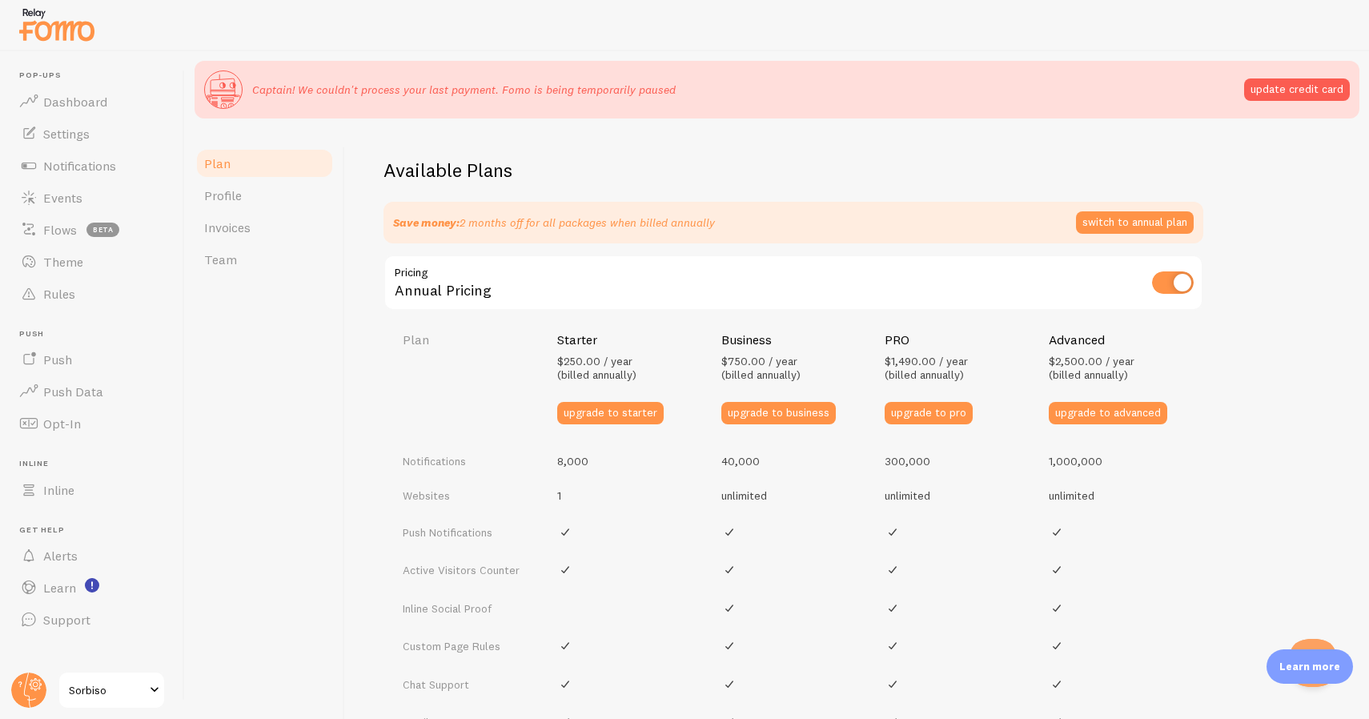
click at [1171, 279] on input "checkbox" at bounding box center [1173, 282] width 42 height 22
checkbox input "false"
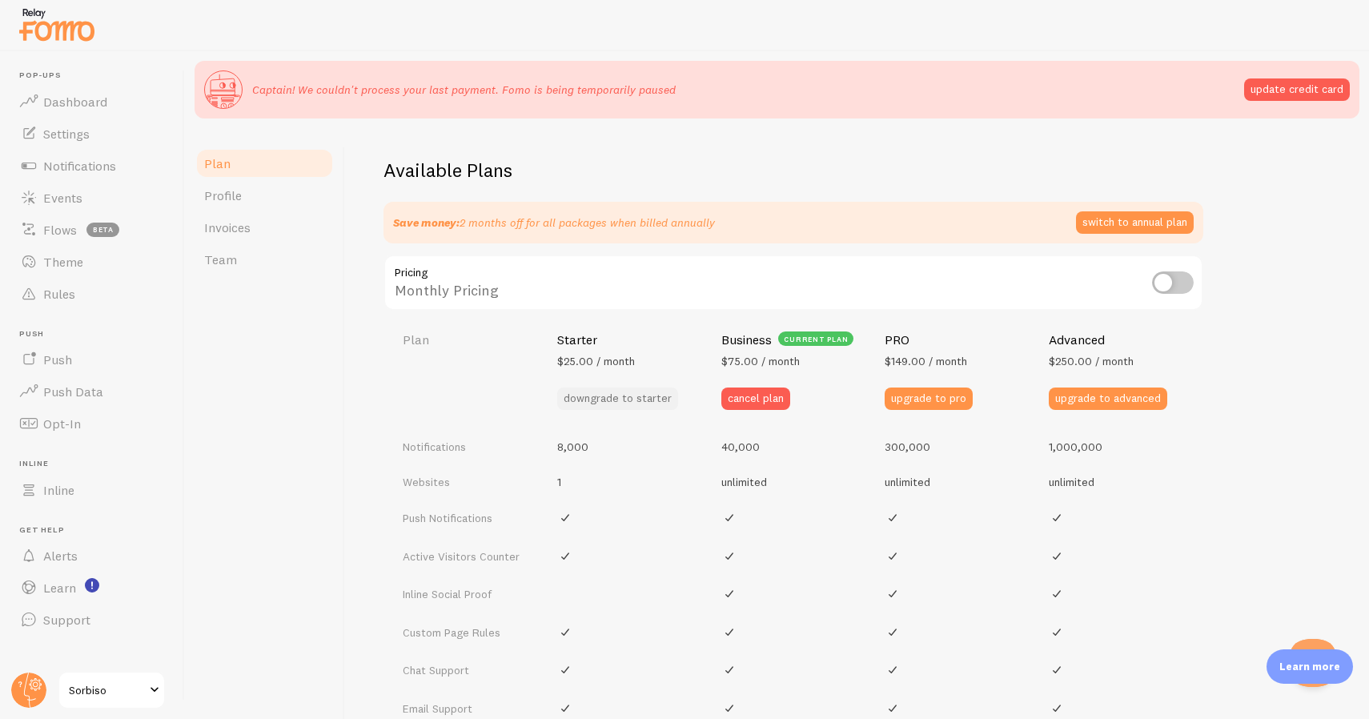
click at [640, 404] on button "downgrade to starter" at bounding box center [617, 398] width 121 height 22
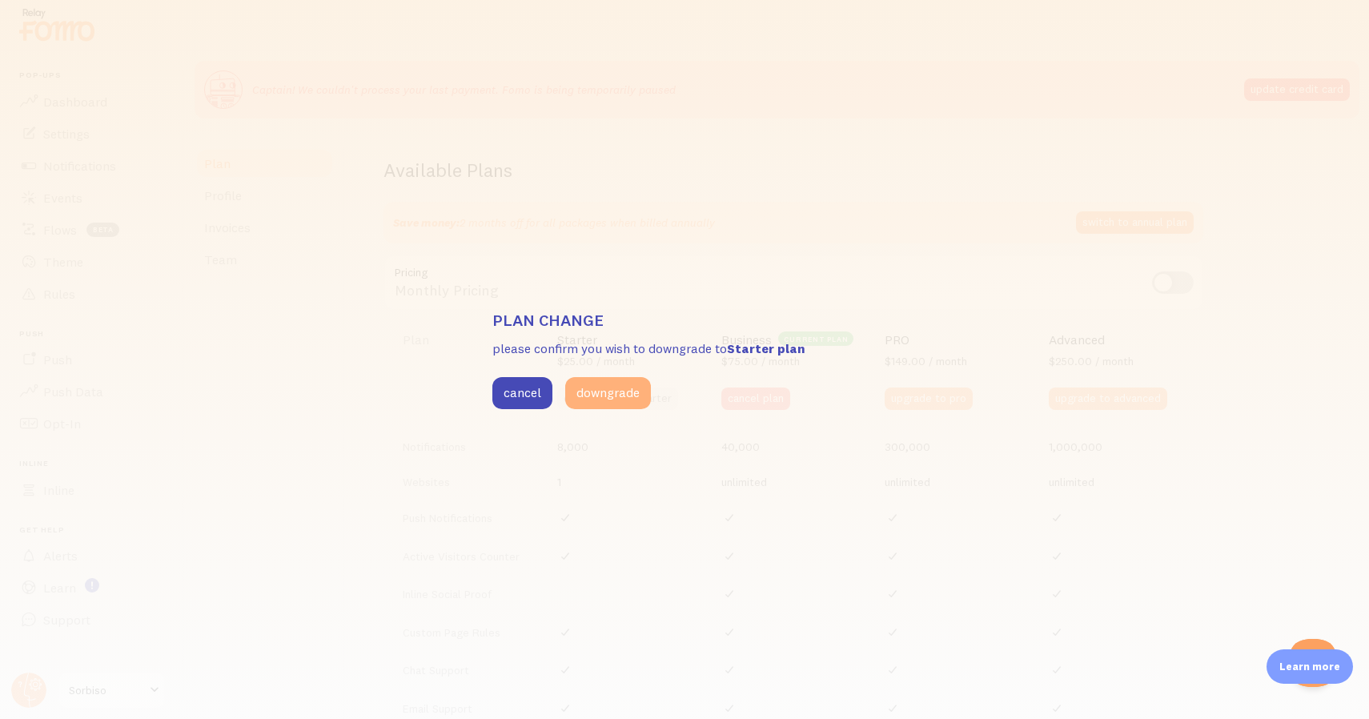
click at [606, 394] on button "downgrade" at bounding box center [608, 393] width 86 height 32
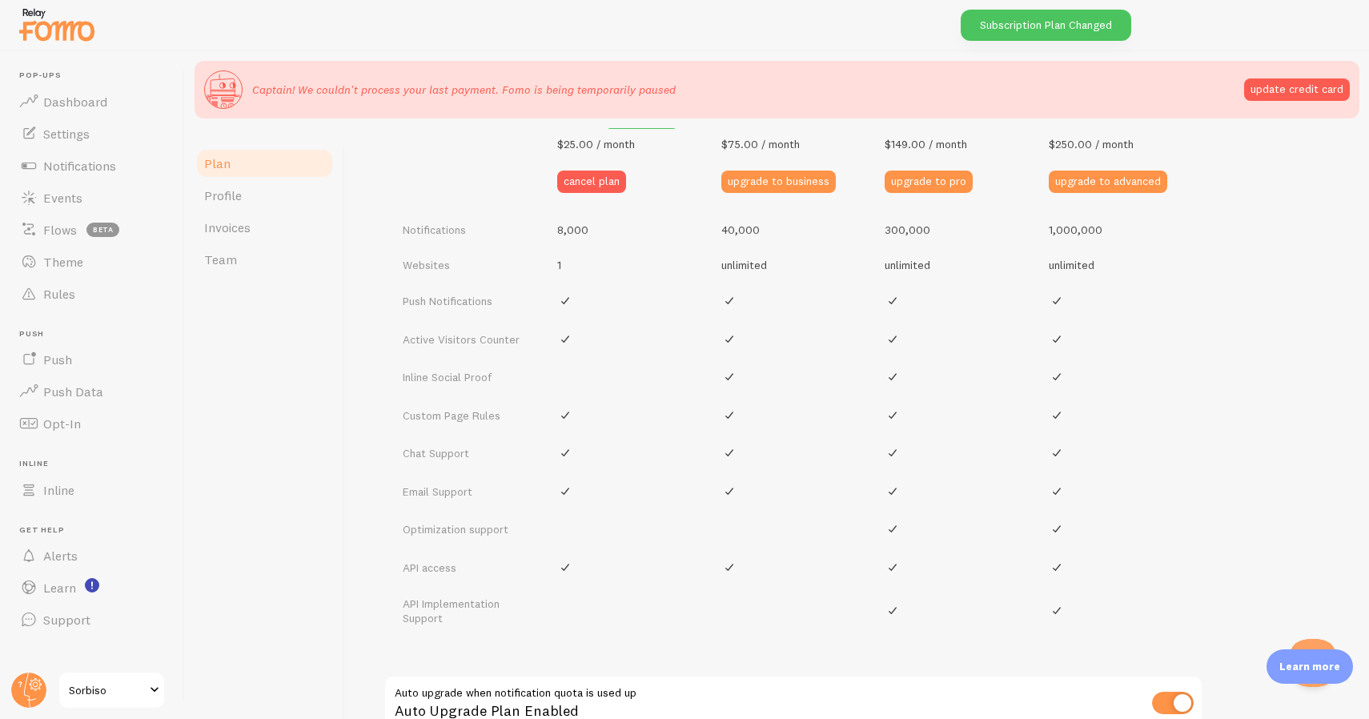
scroll to position [738, 0]
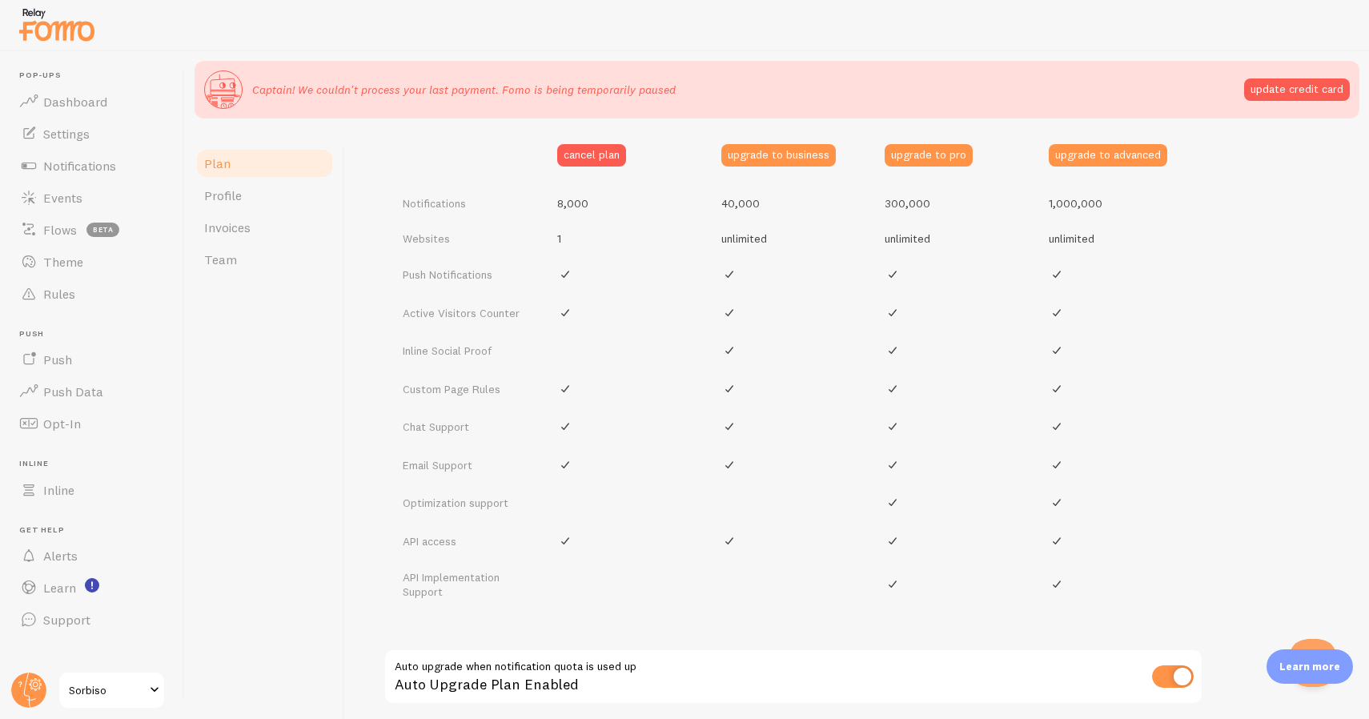
click at [1296, 77] on div "Captain! We couldn't process your last payment. Fomo is being temporarily pause…" at bounding box center [777, 89] width 1146 height 38
click at [1296, 81] on button "update credit card" at bounding box center [1297, 89] width 106 height 22
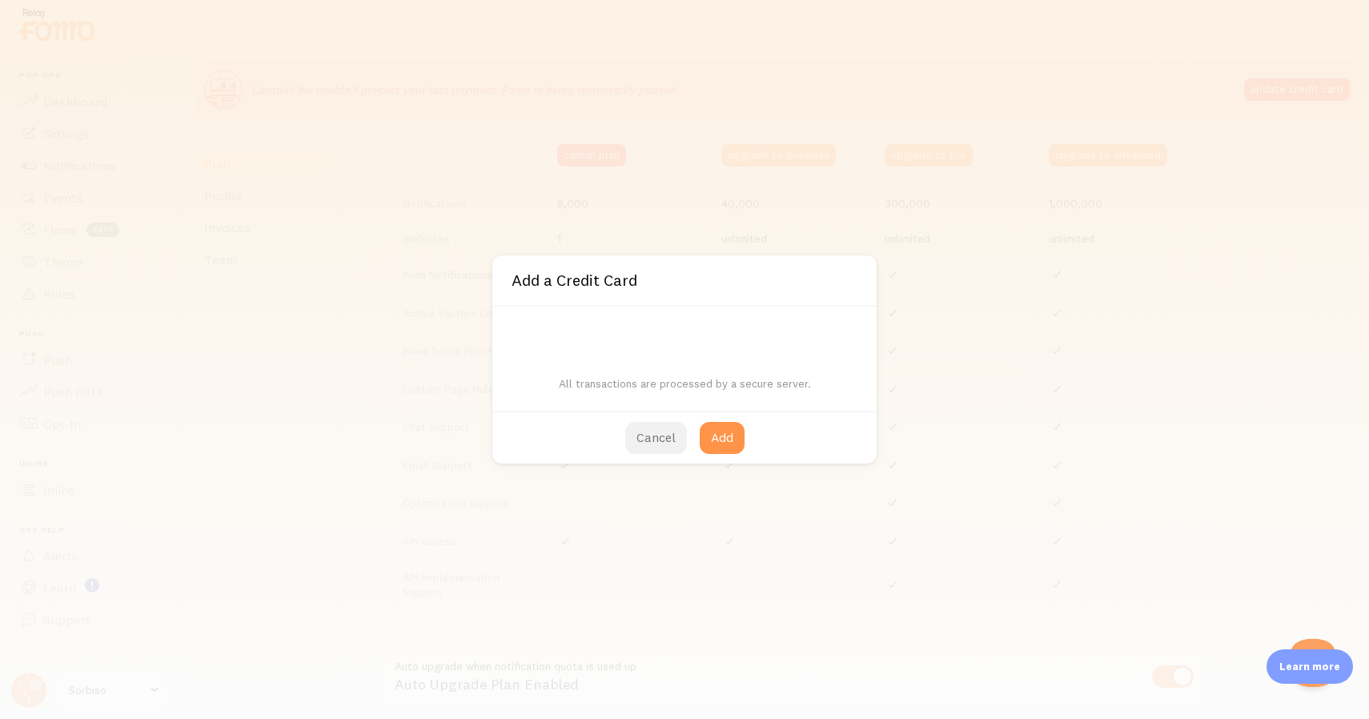
click at [650, 439] on button "Cancel" at bounding box center [656, 438] width 62 height 32
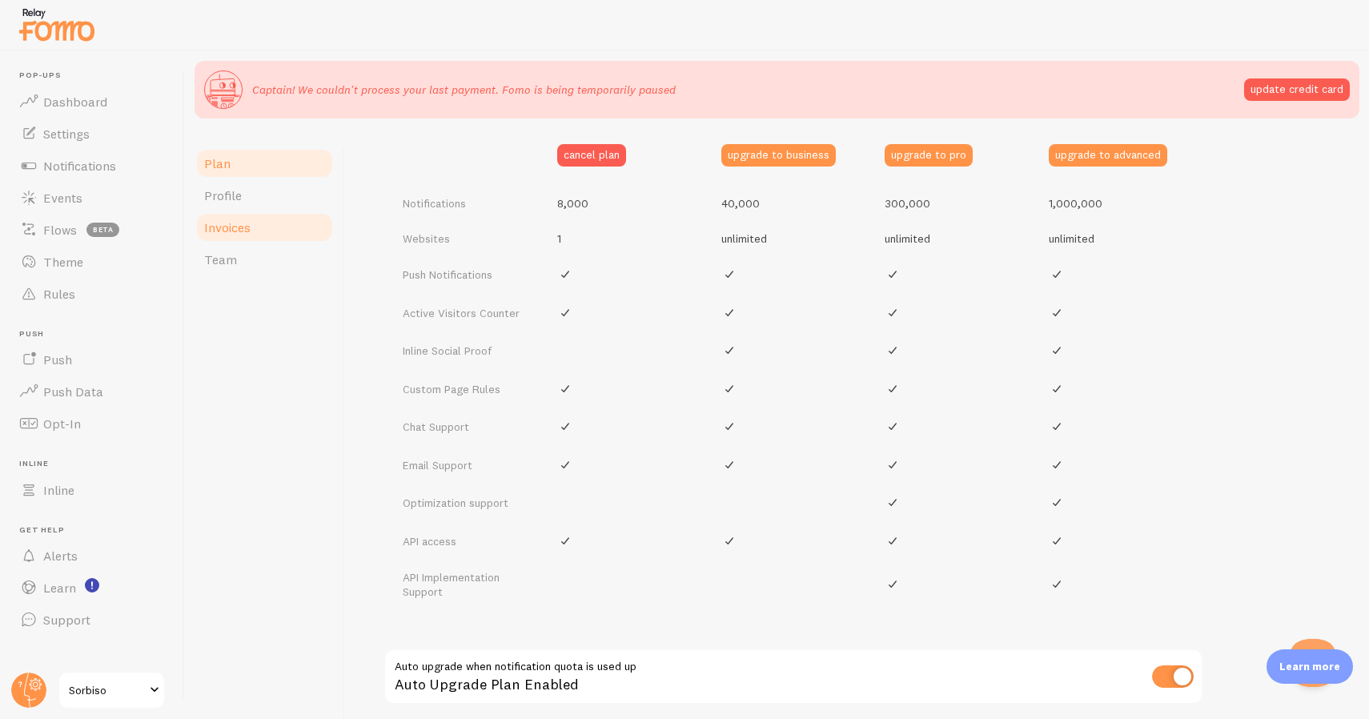
click at [264, 225] on link "Invoices" at bounding box center [265, 227] width 140 height 32
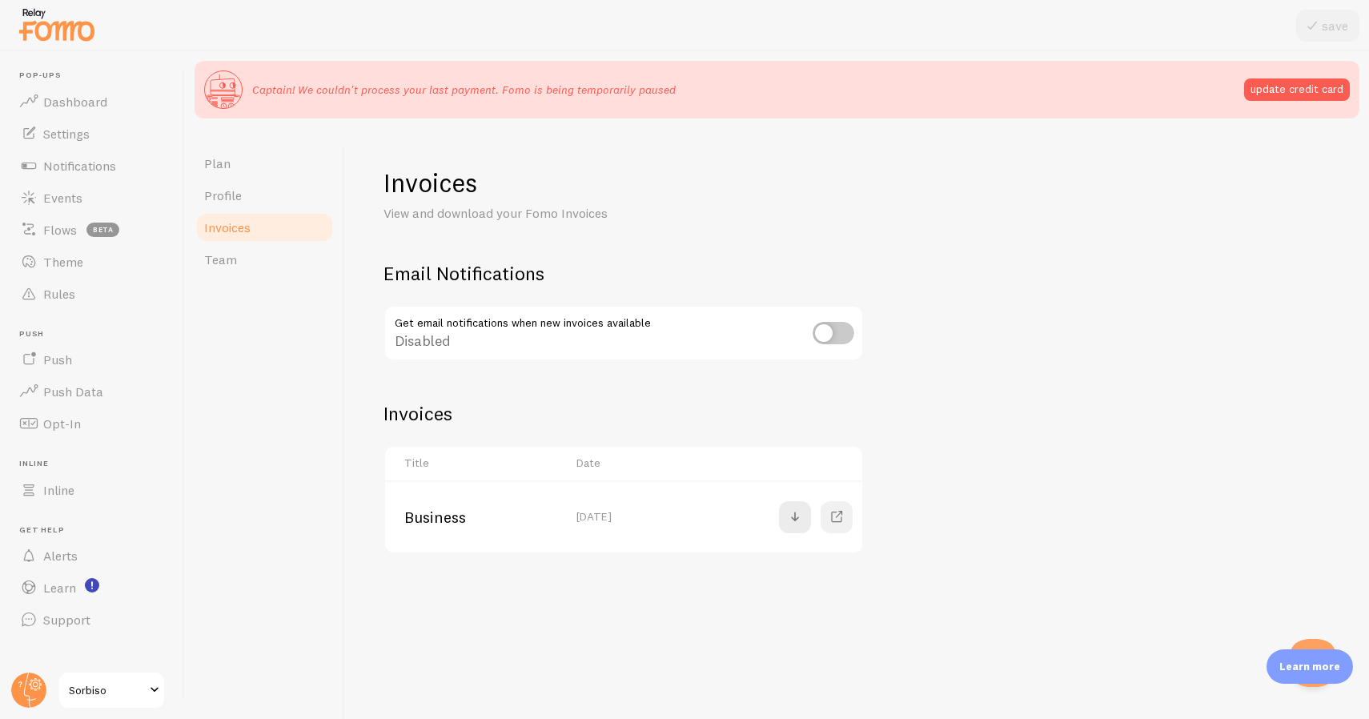
click at [829, 516] on span at bounding box center [836, 517] width 19 height 19
